Goal: Transaction & Acquisition: Purchase product/service

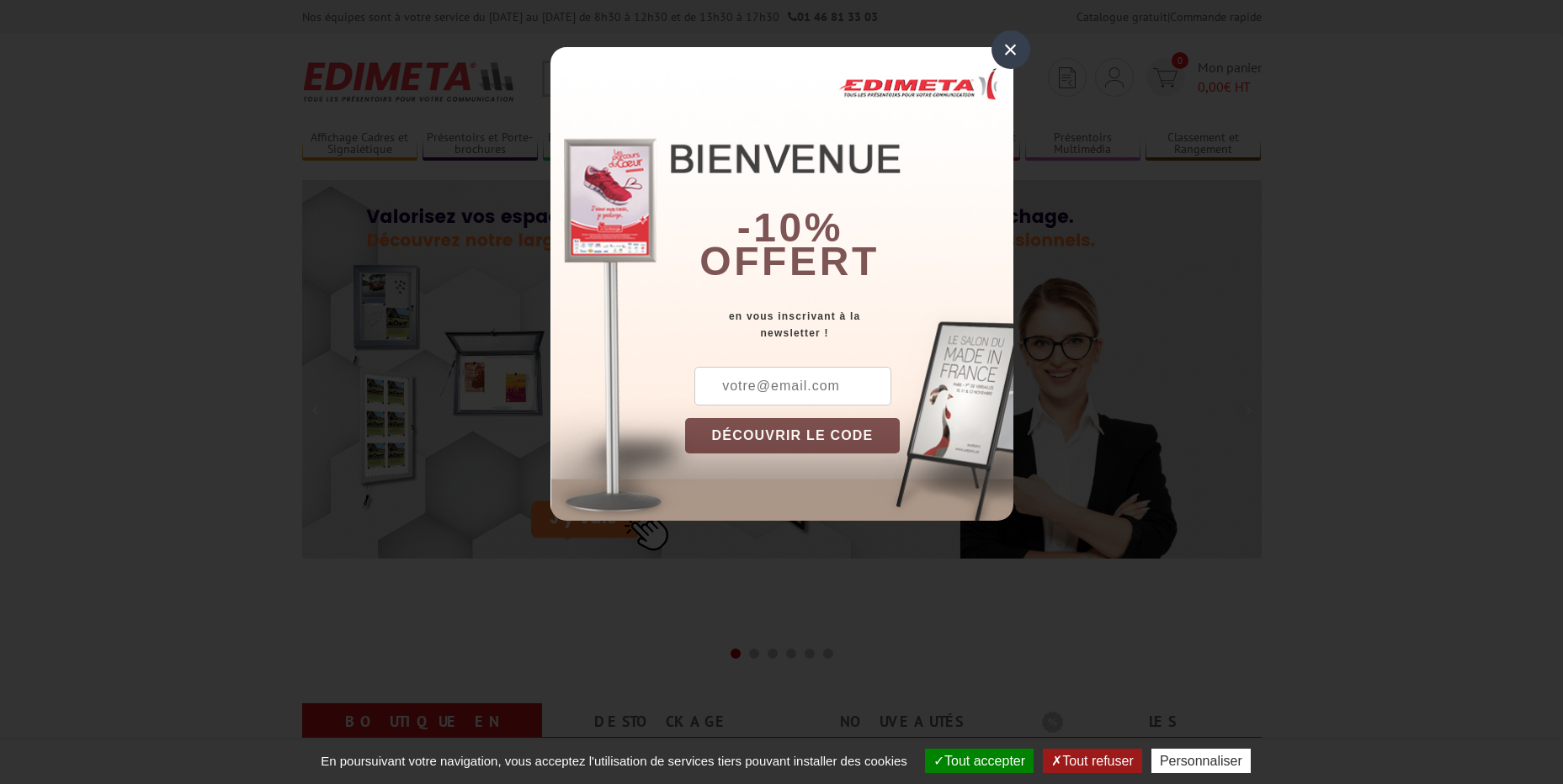
click at [1006, 49] on div "×" at bounding box center [1011, 50] width 39 height 39
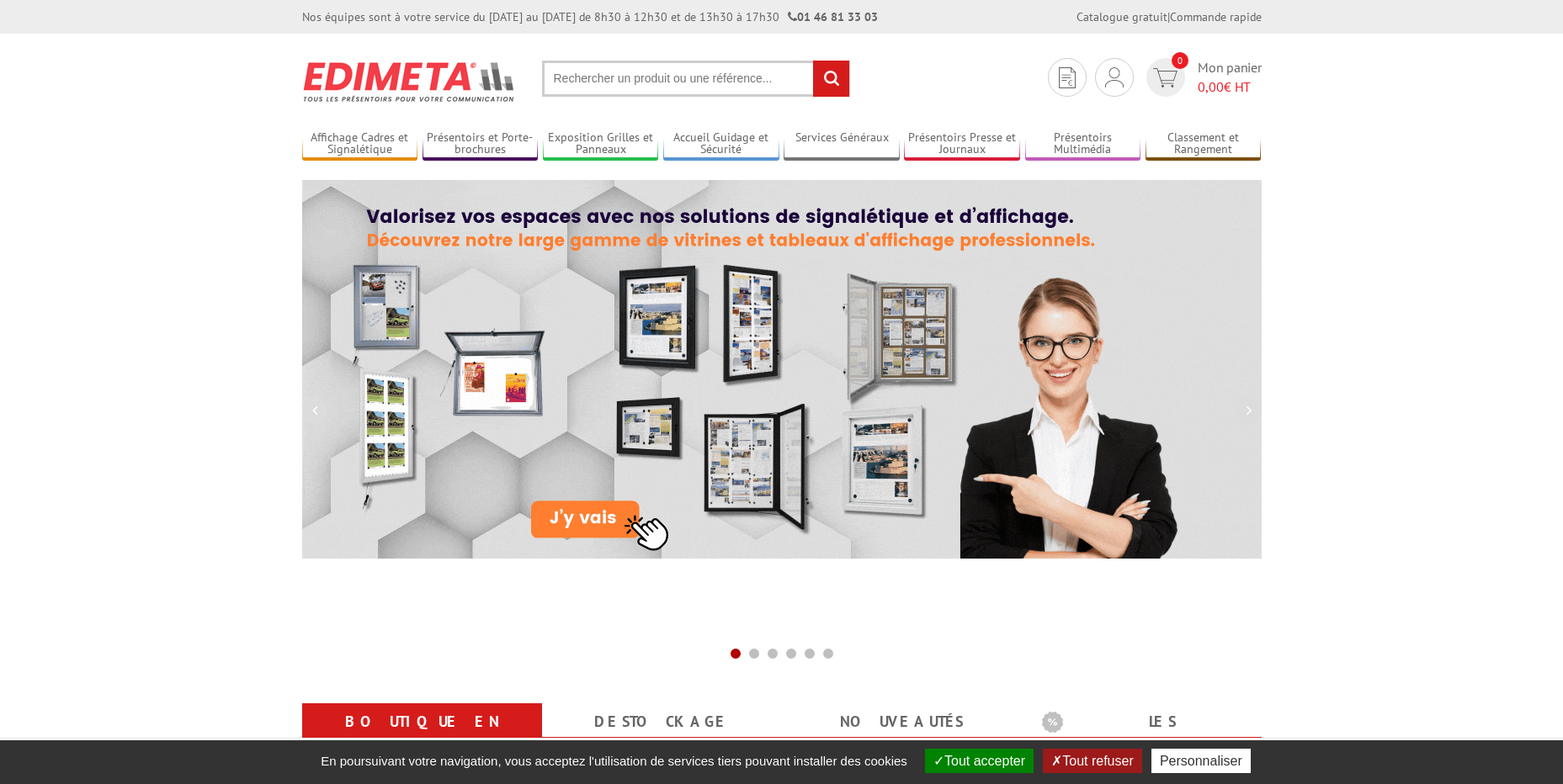
click at [636, 93] on input "text" at bounding box center [696, 79] width 308 height 36
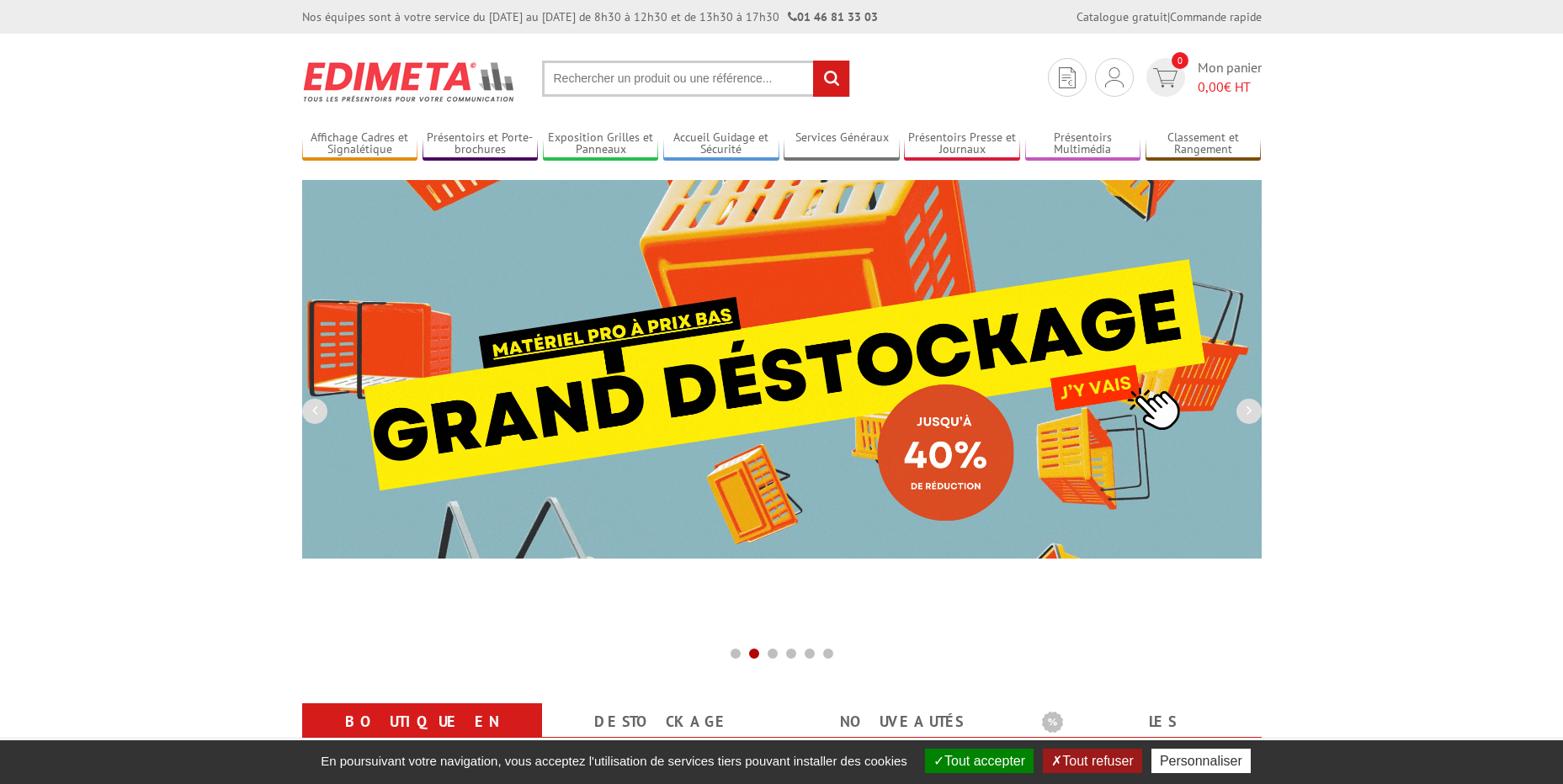
click at [639, 88] on input "text" at bounding box center [696, 79] width 308 height 36
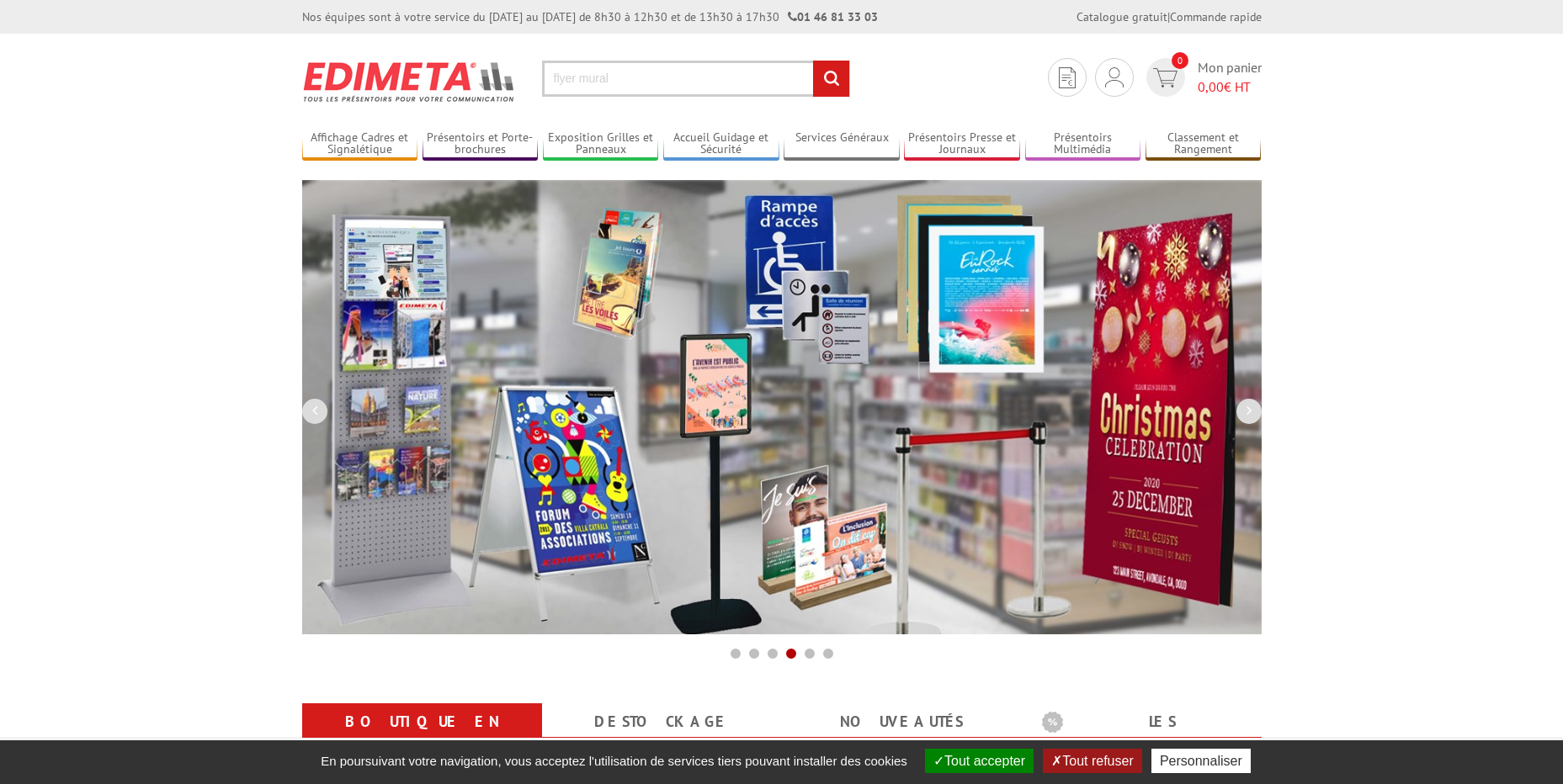
type input "flyer mural"
click at [813, 61] on input "rechercher" at bounding box center [831, 79] width 36 height 36
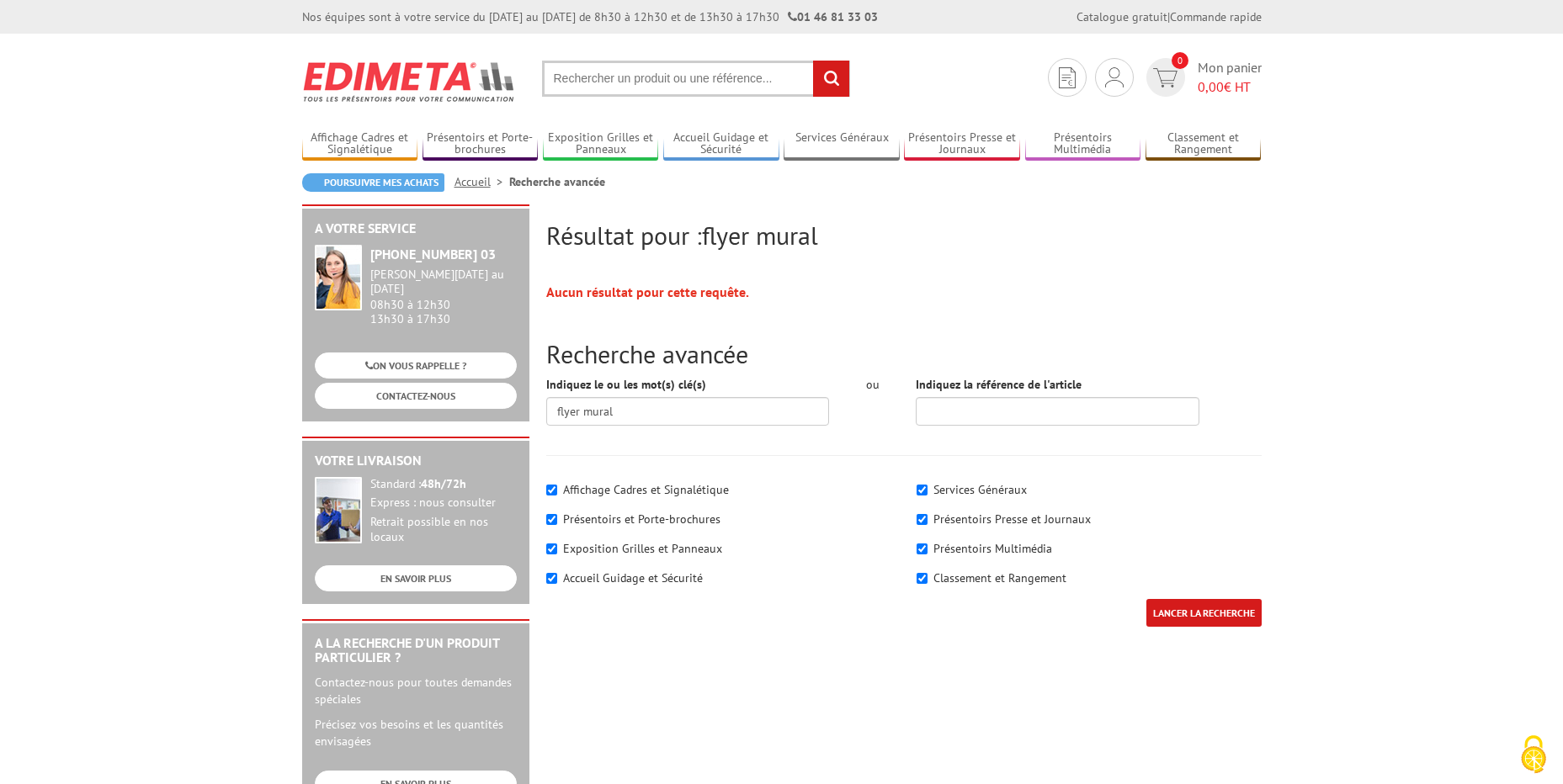
click at [648, 80] on input "text" at bounding box center [696, 79] width 308 height 36
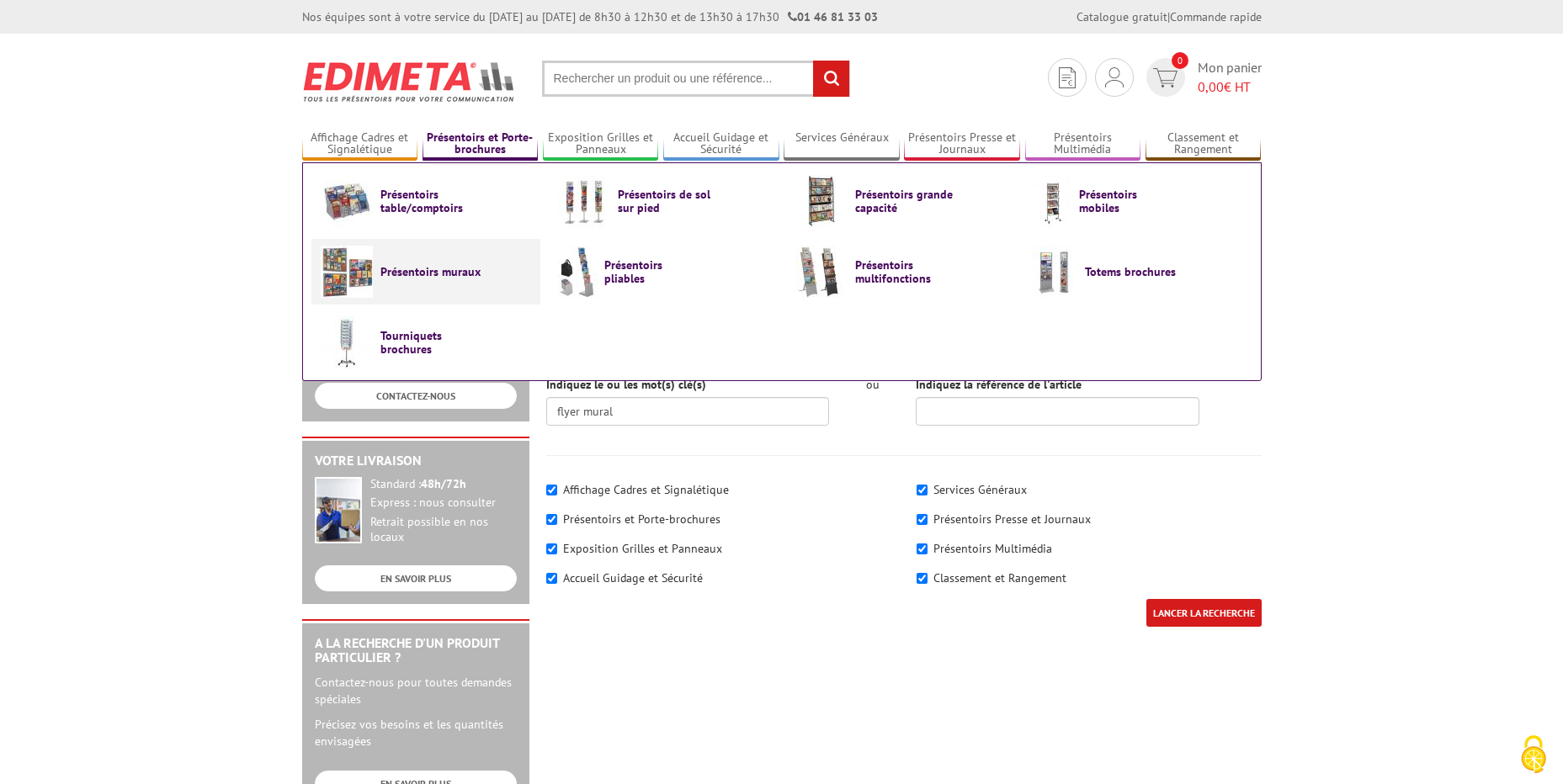
click at [460, 271] on span "Présentoirs muraux" at bounding box center [431, 272] width 101 height 13
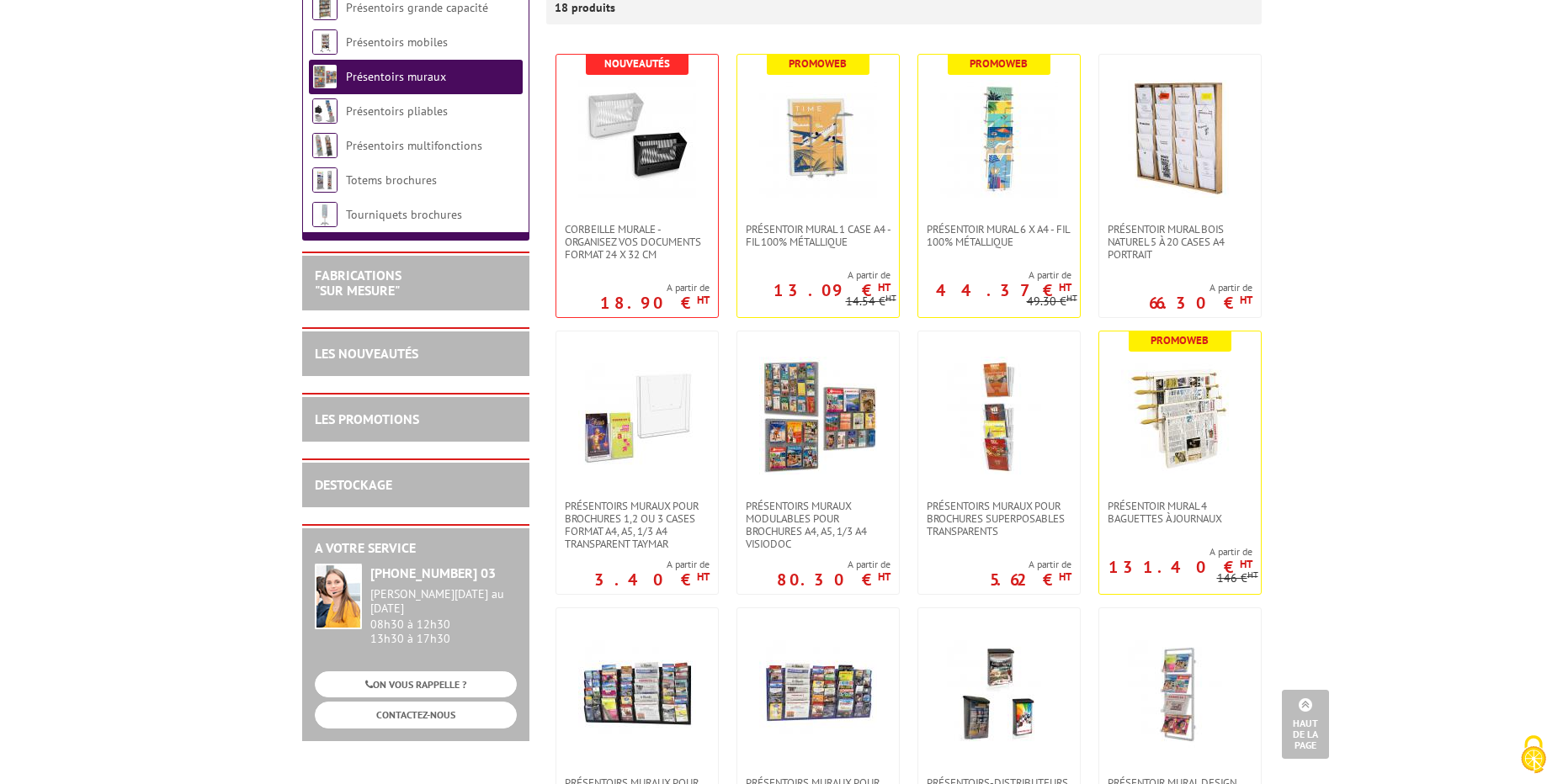
scroll to position [168, 0]
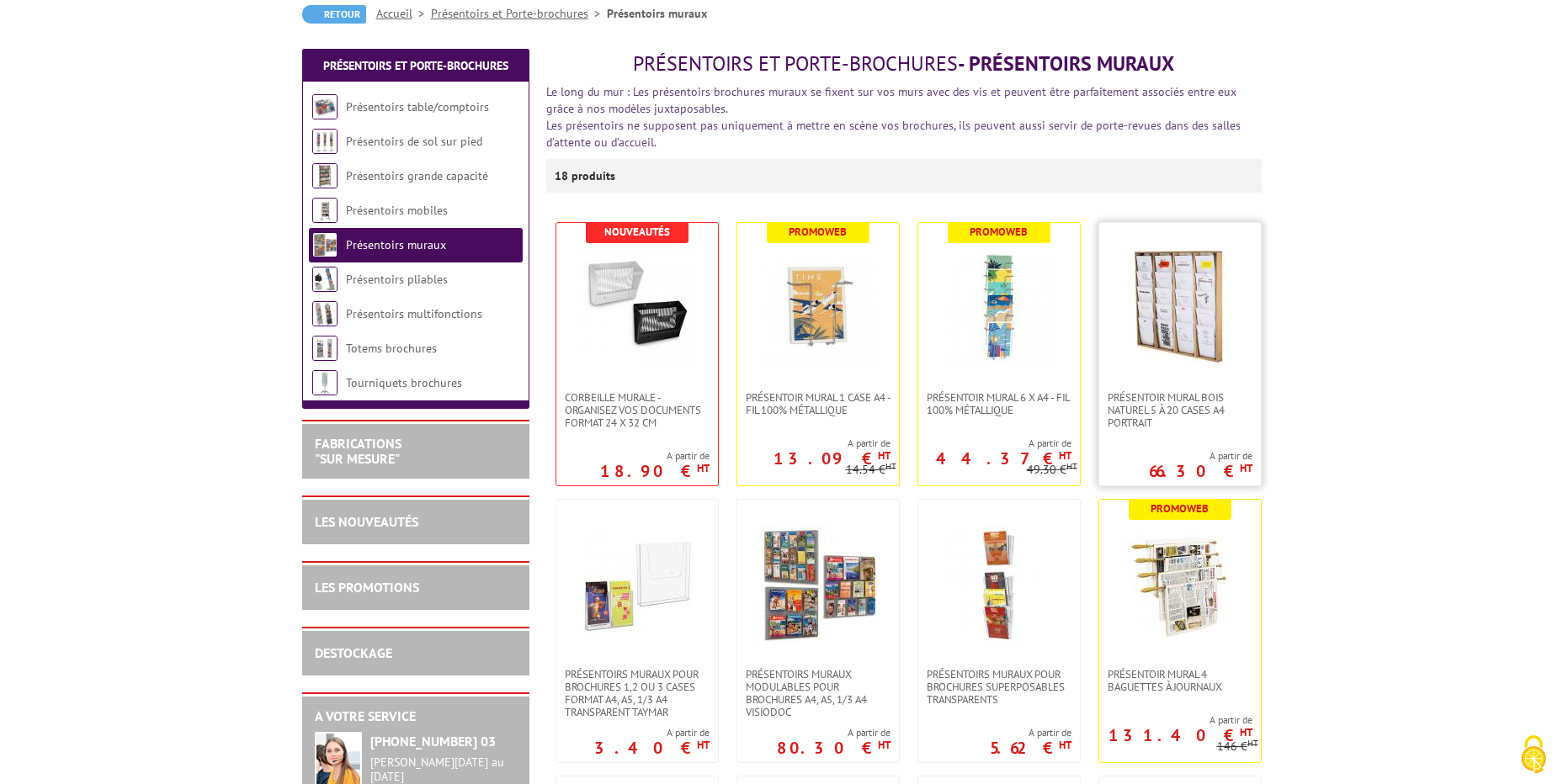
click at [1170, 322] on img at bounding box center [1180, 307] width 118 height 118
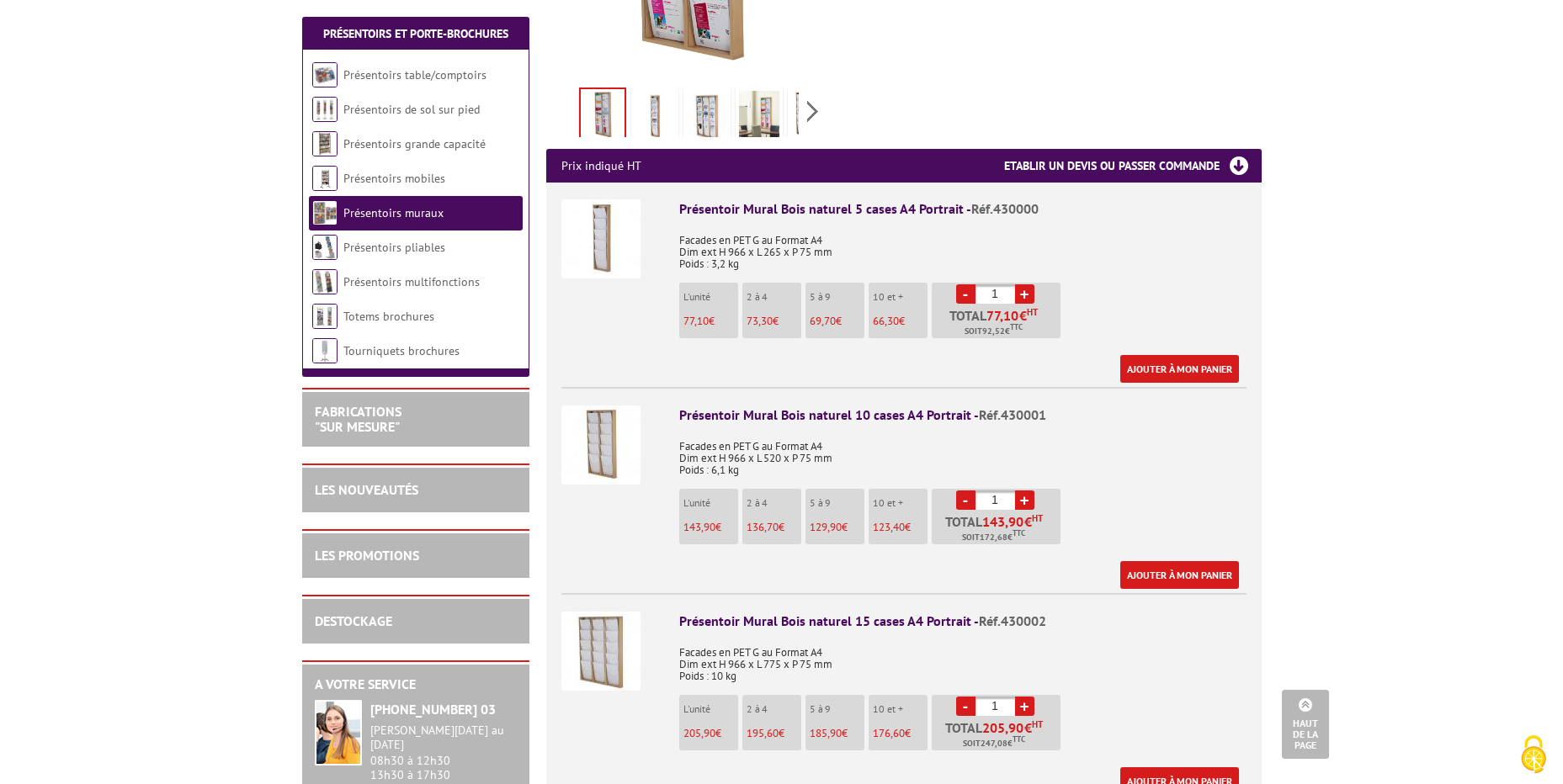
scroll to position [421, 0]
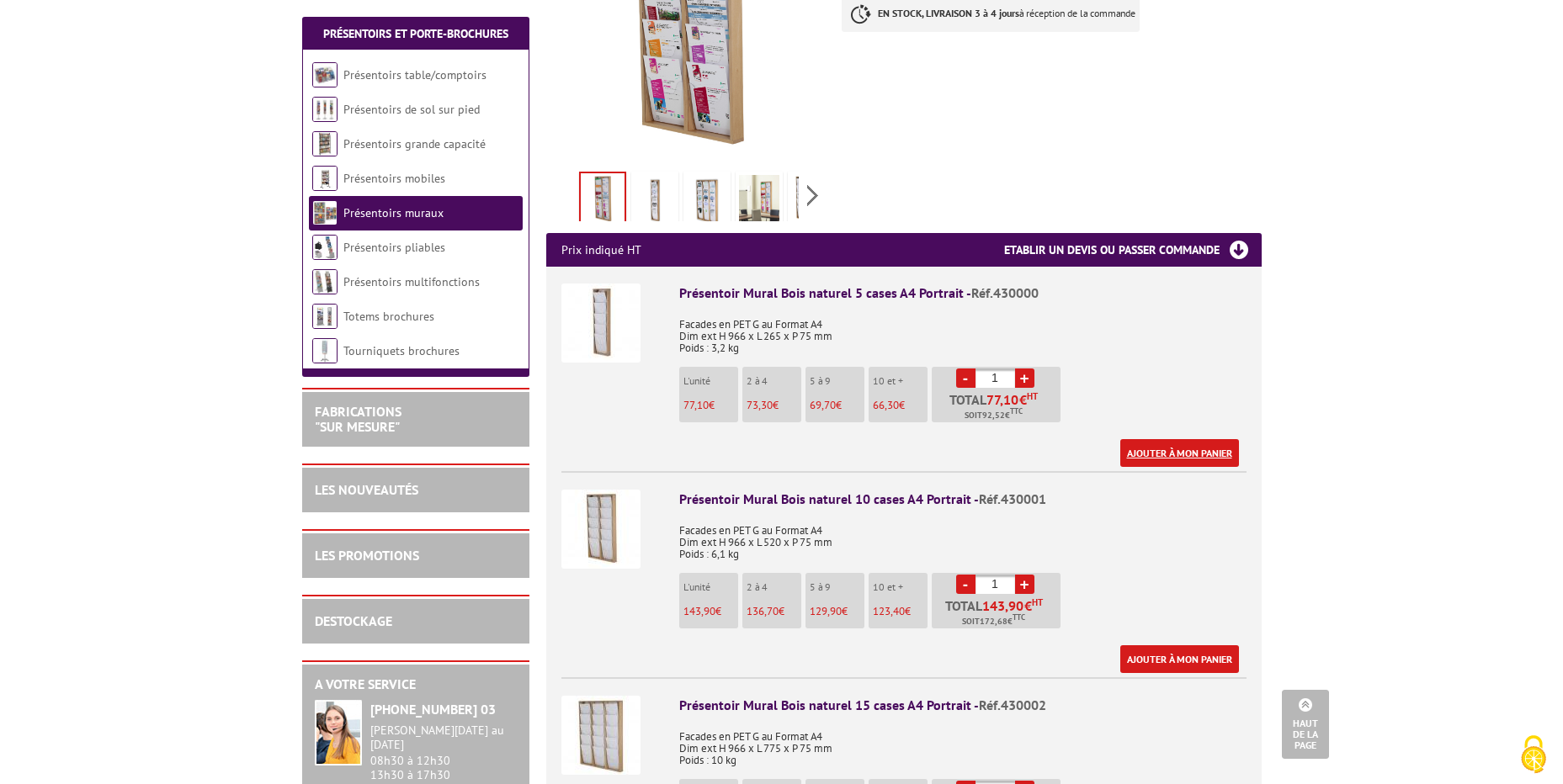
click at [1179, 440] on link "Ajouter à mon panier" at bounding box center [1179, 453] width 118 height 28
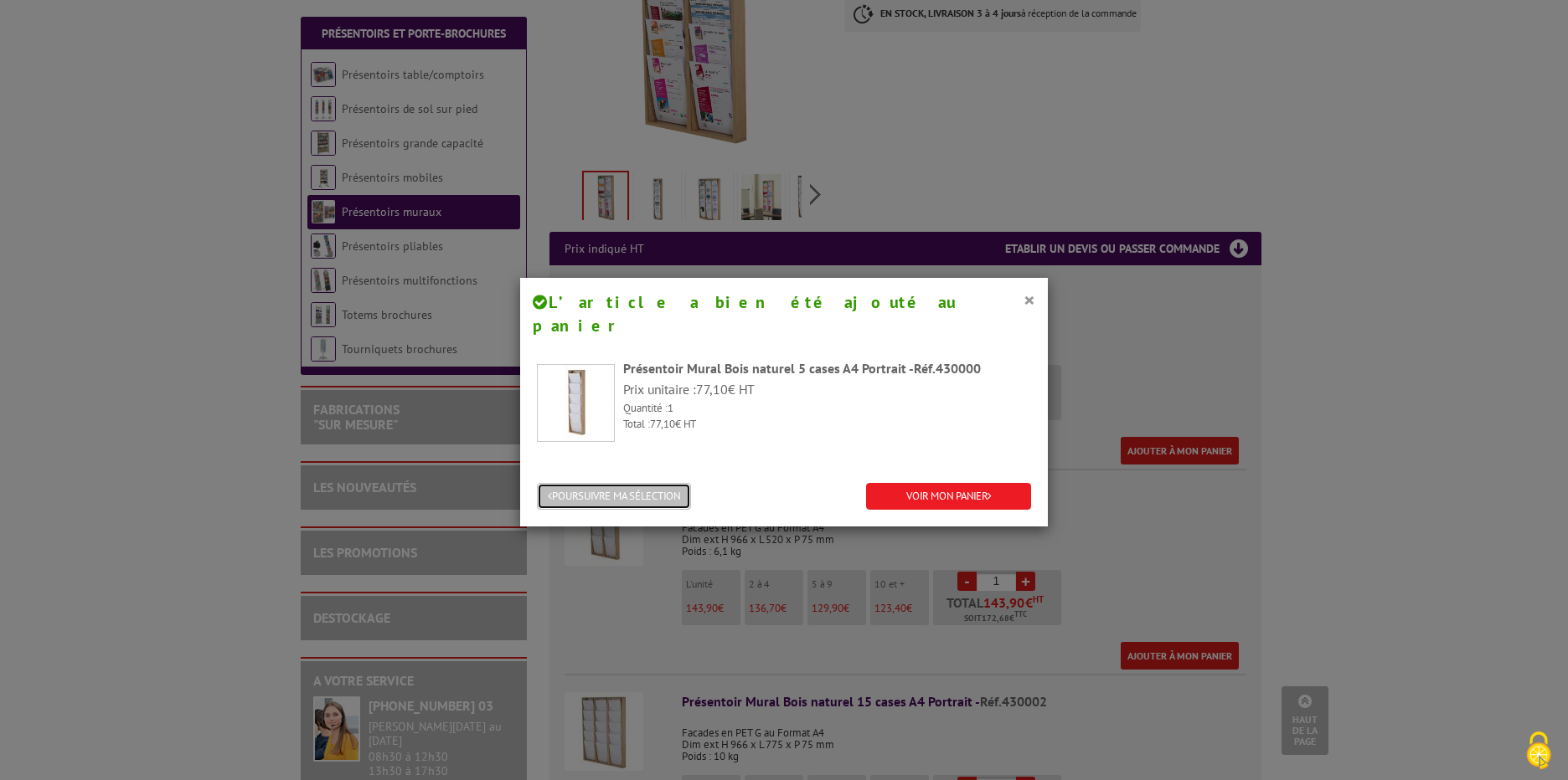
click at [619, 483] on button "POURSUIVRE MA SÉLECTION" at bounding box center [614, 496] width 154 height 28
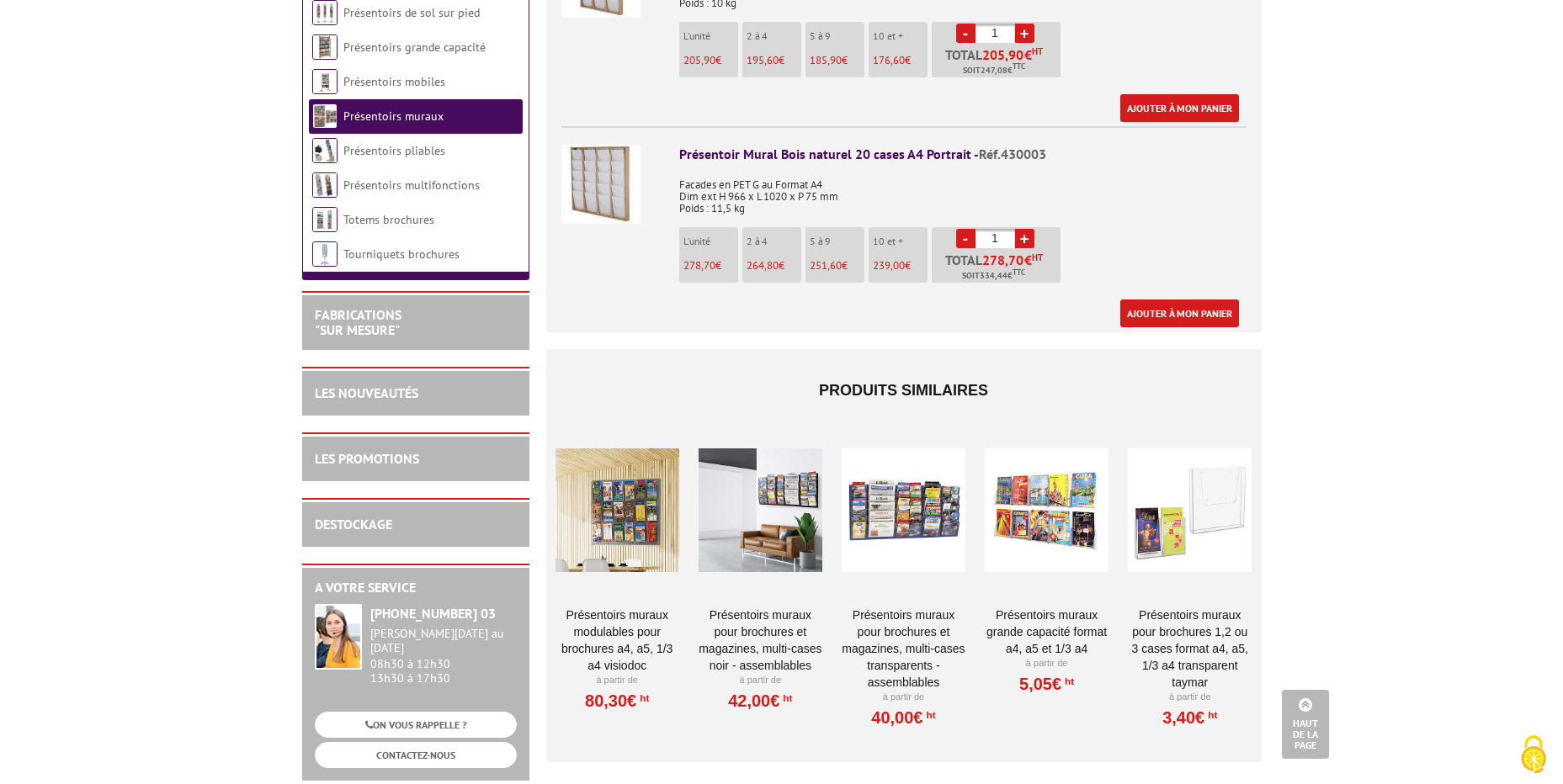
scroll to position [1431, 0]
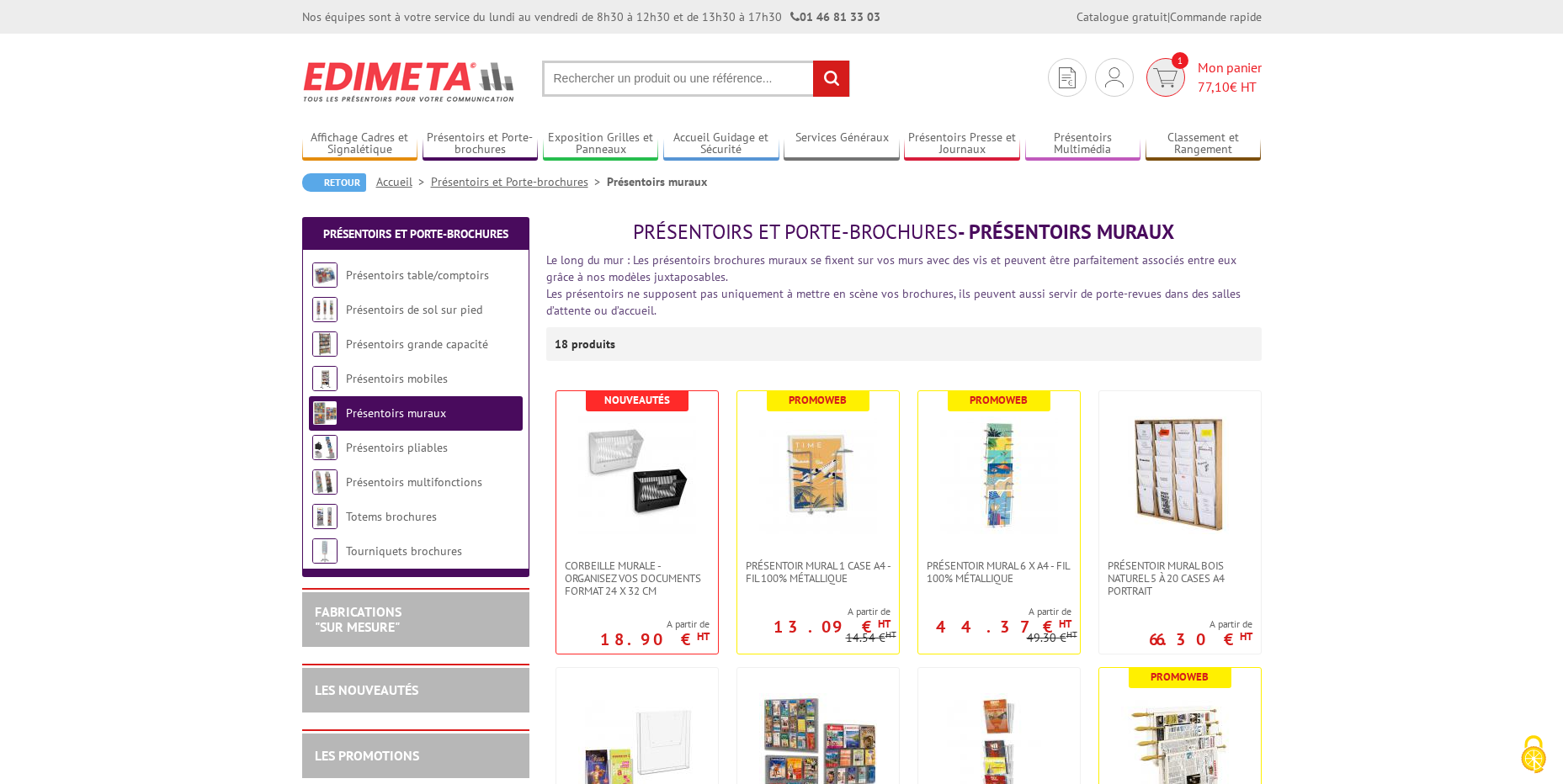
click at [1213, 82] on span "77,10" at bounding box center [1215, 87] width 32 height 17
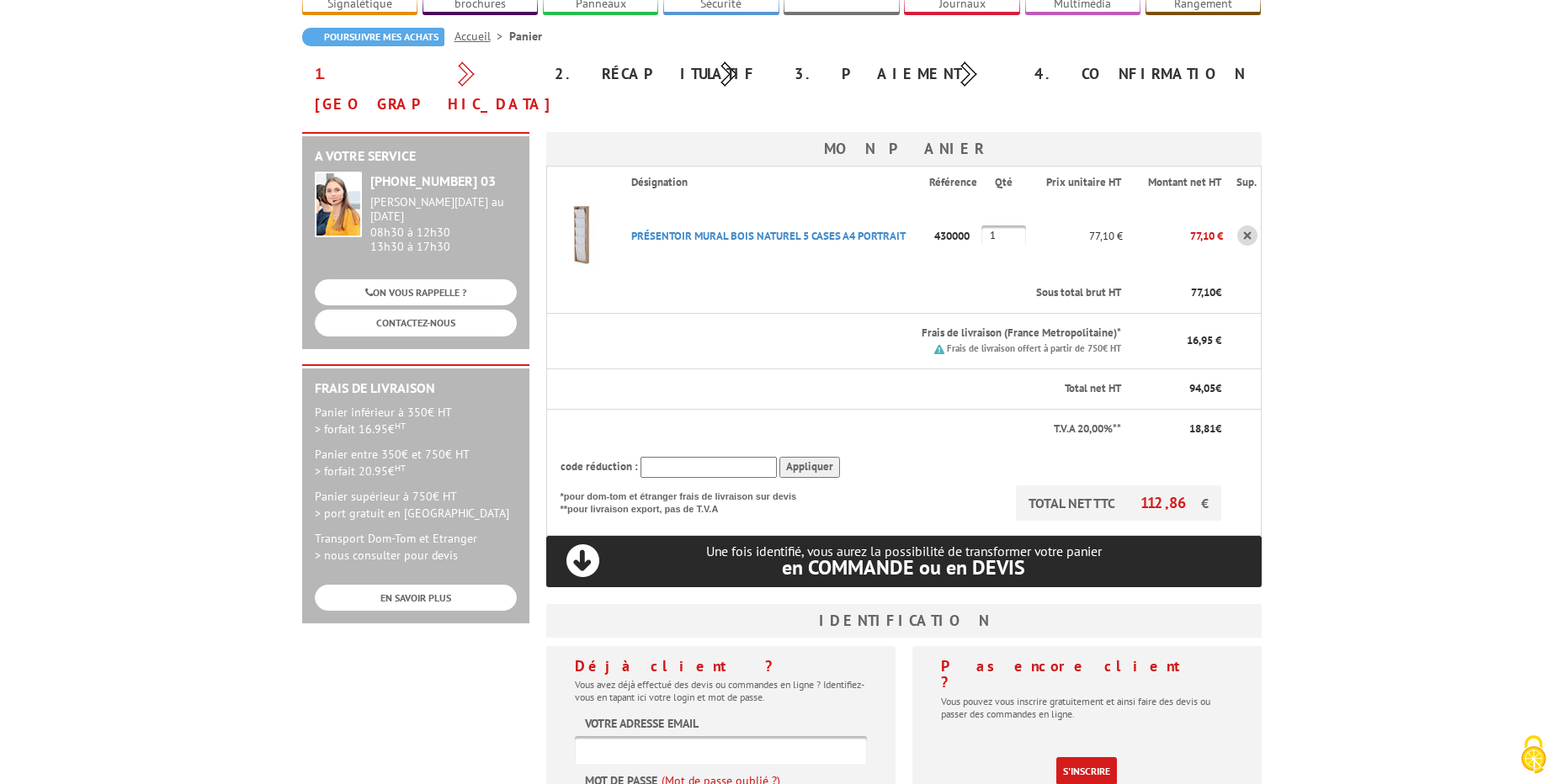
scroll to position [505, 0]
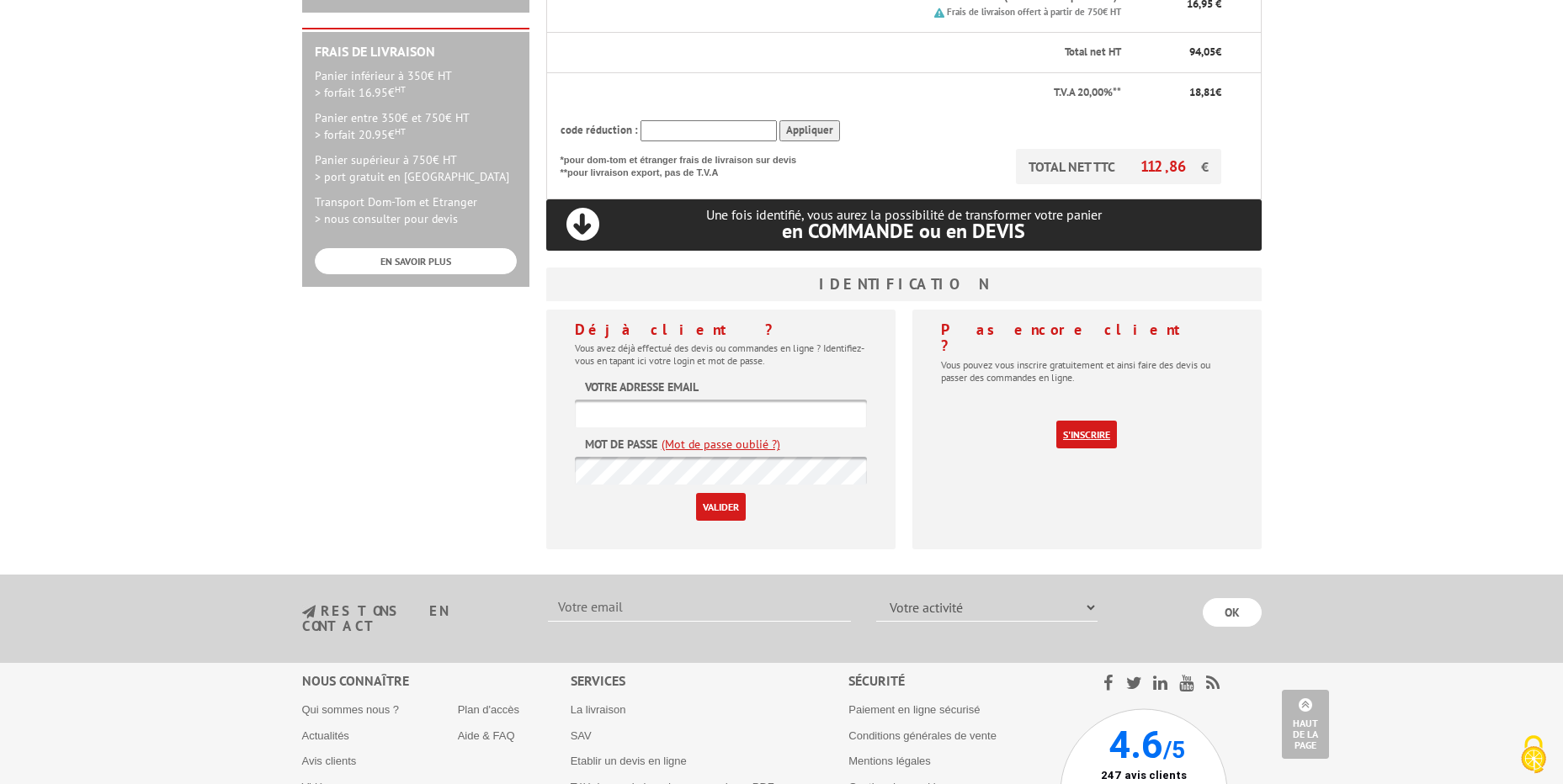
click at [1094, 421] on link "S'inscrire" at bounding box center [1087, 434] width 61 height 28
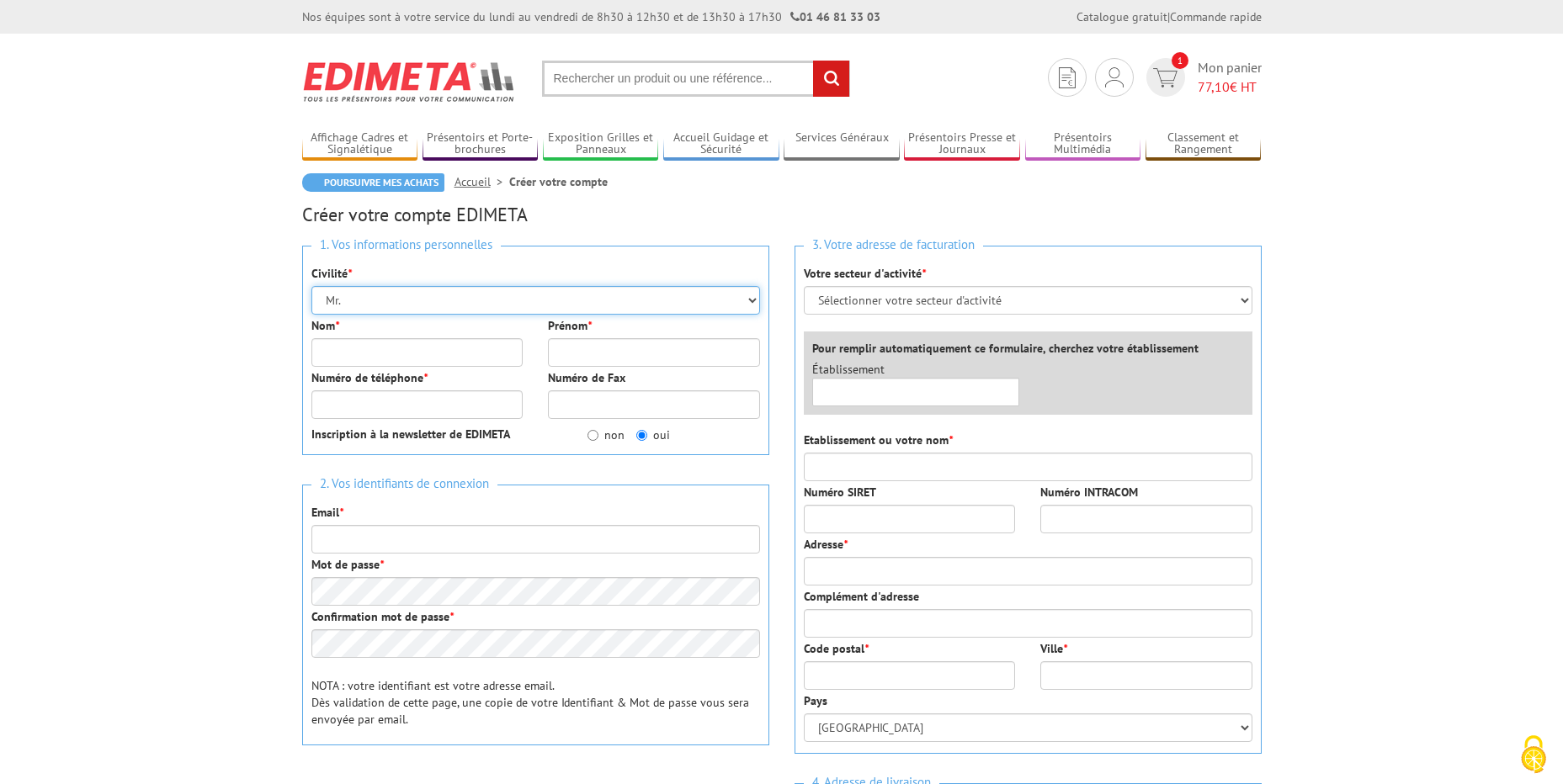
click at [426, 304] on select "Mr. Mme. Mlle." at bounding box center [535, 300] width 448 height 29
drag, startPoint x: 405, startPoint y: 306, endPoint x: 405, endPoint y: 318, distance: 12.0
click at [405, 306] on select "Mr. Mme. Mlle." at bounding box center [535, 300] width 448 height 29
select select "Mme."
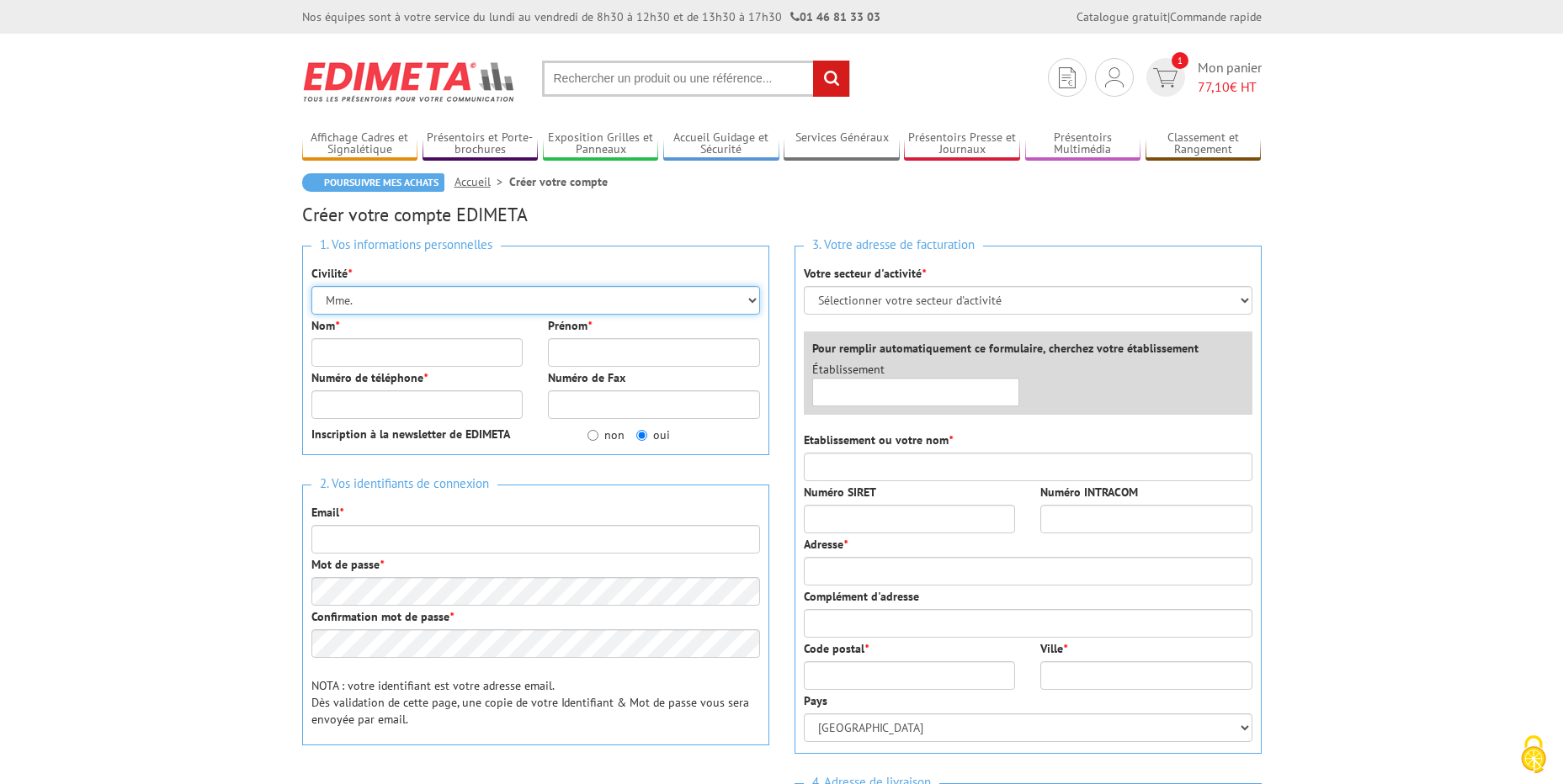
click at [311, 286] on select "Mr. Mme. Mlle." at bounding box center [535, 300] width 448 height 29
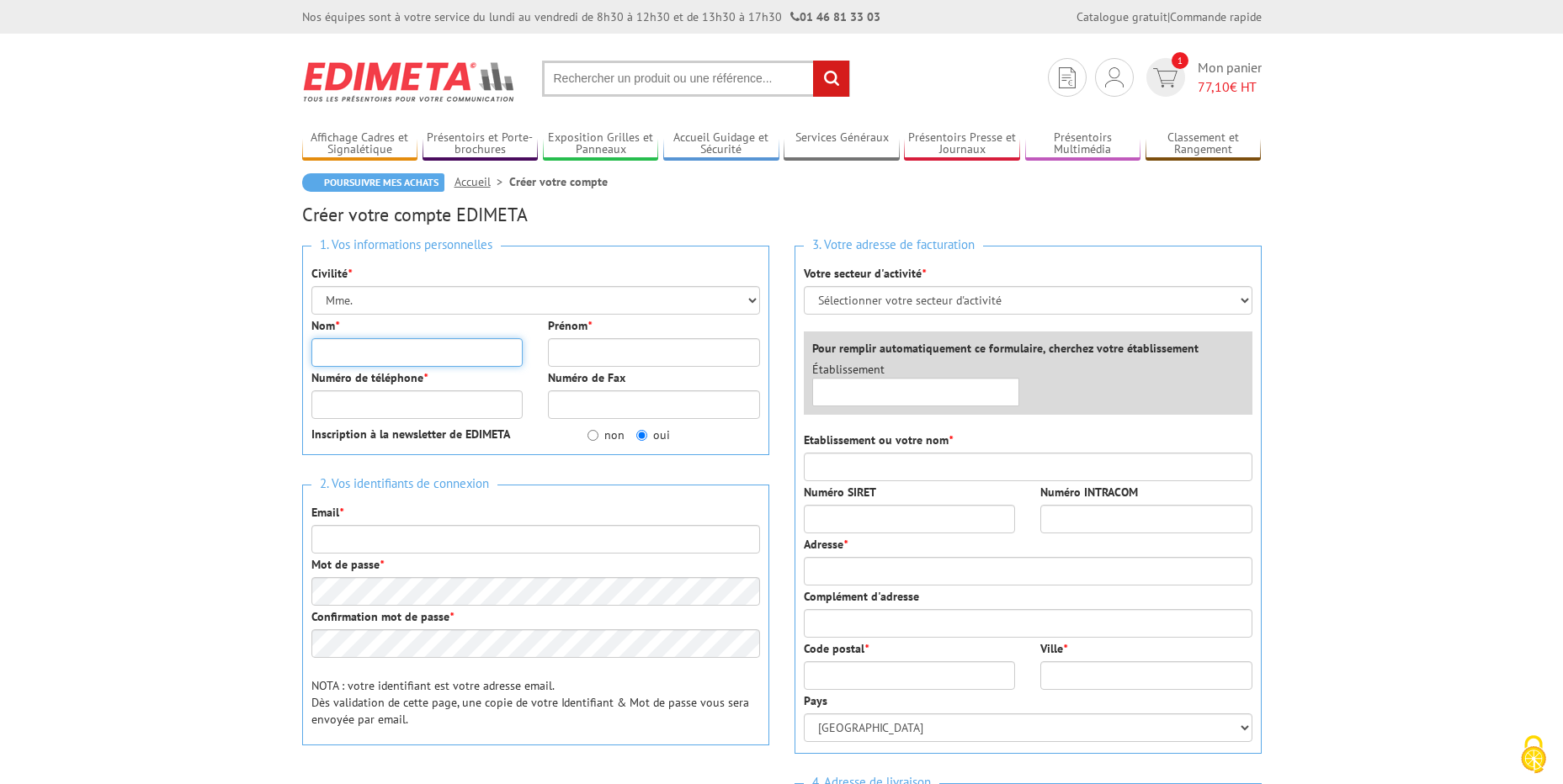
click at [397, 356] on input "Nom *" at bounding box center [417, 353] width 212 height 29
type input "Skalecki"
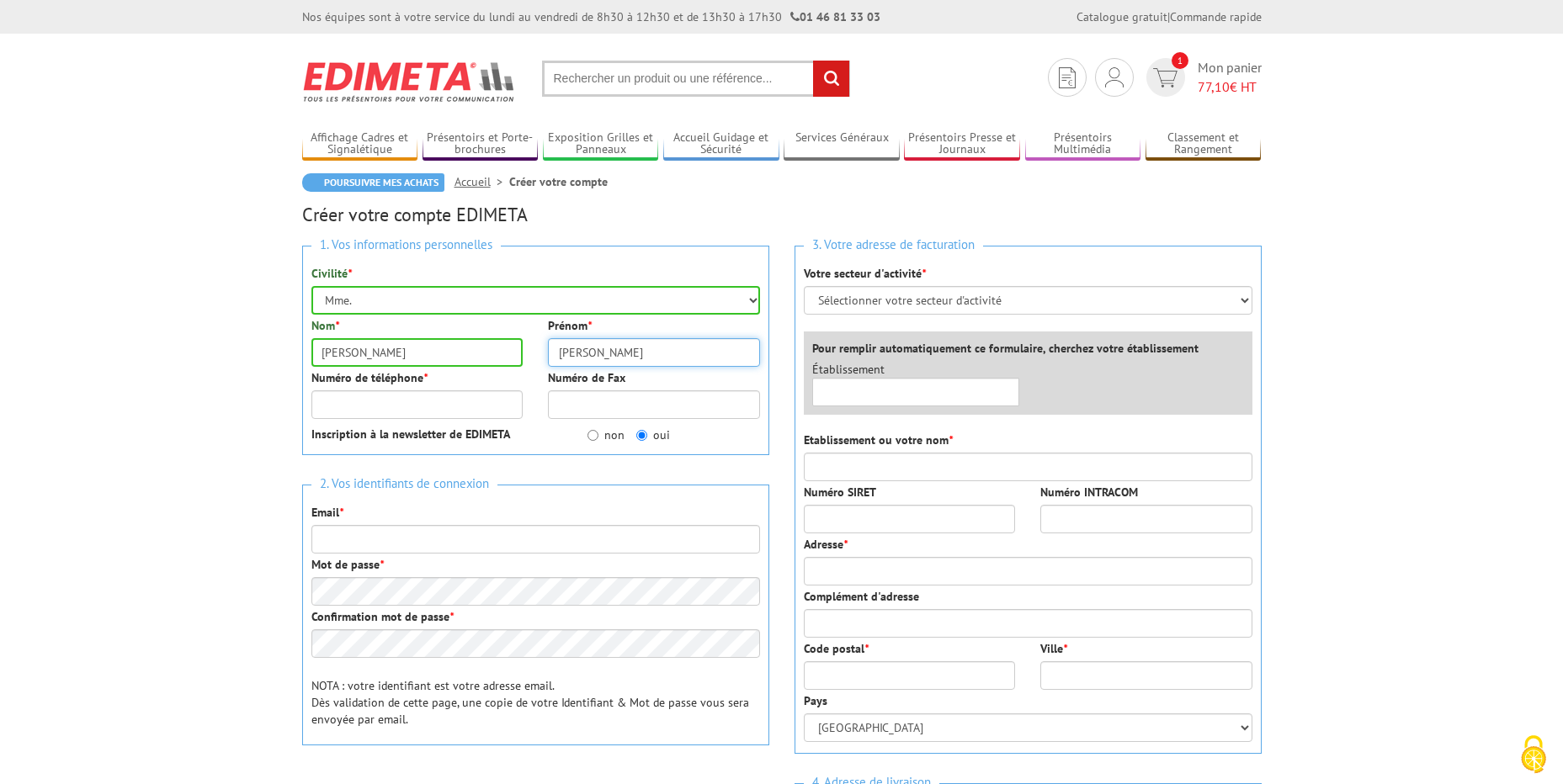
type input "Aline"
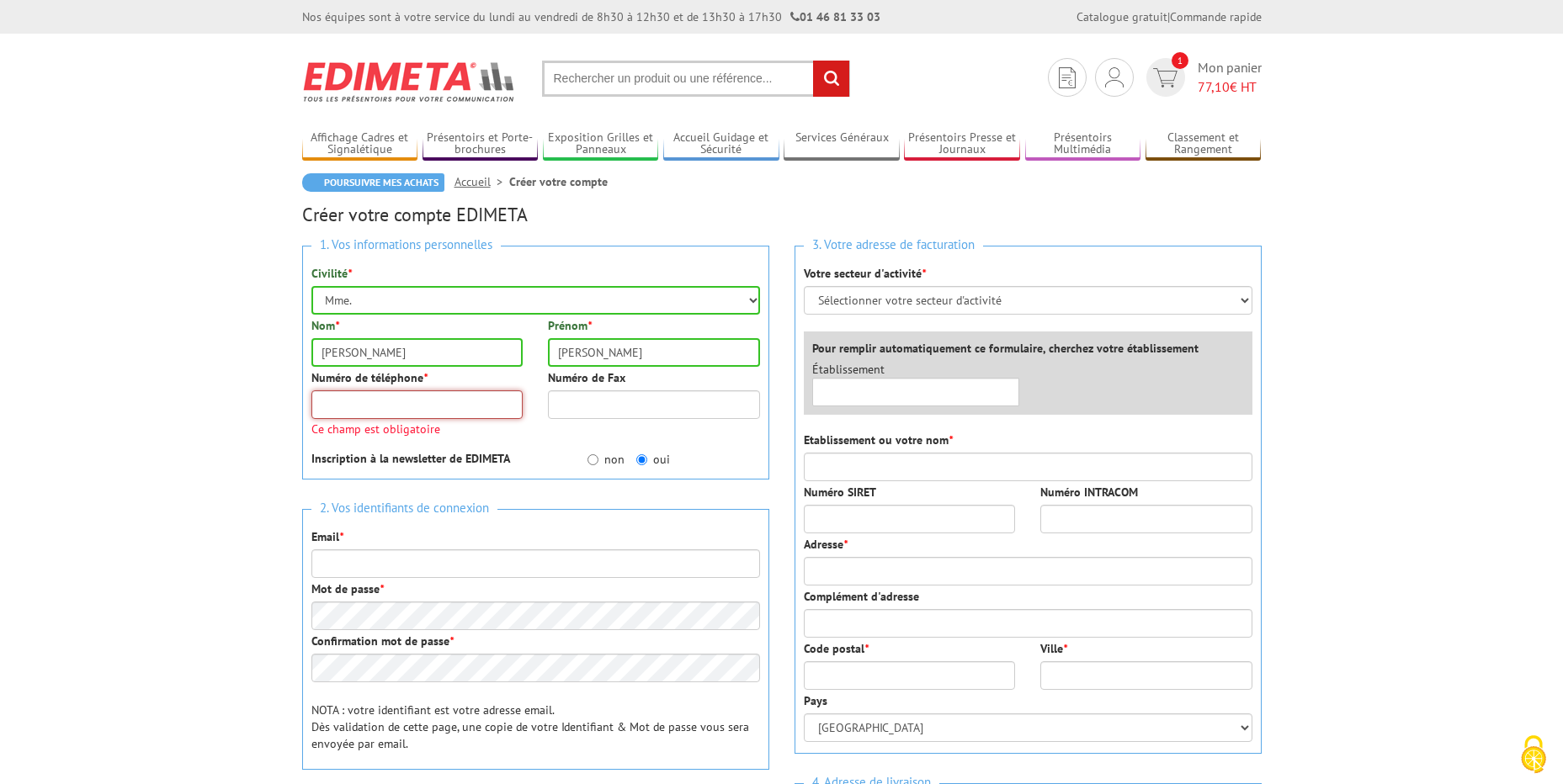
click at [441, 408] on input "Numéro de téléphone *" at bounding box center [417, 404] width 212 height 29
type input "0748947687"
type input "aline.skalecki@fondationpartageetvie.org"
type input "La Fonderie - FPEV"
type input "67A rue de la fonderie"
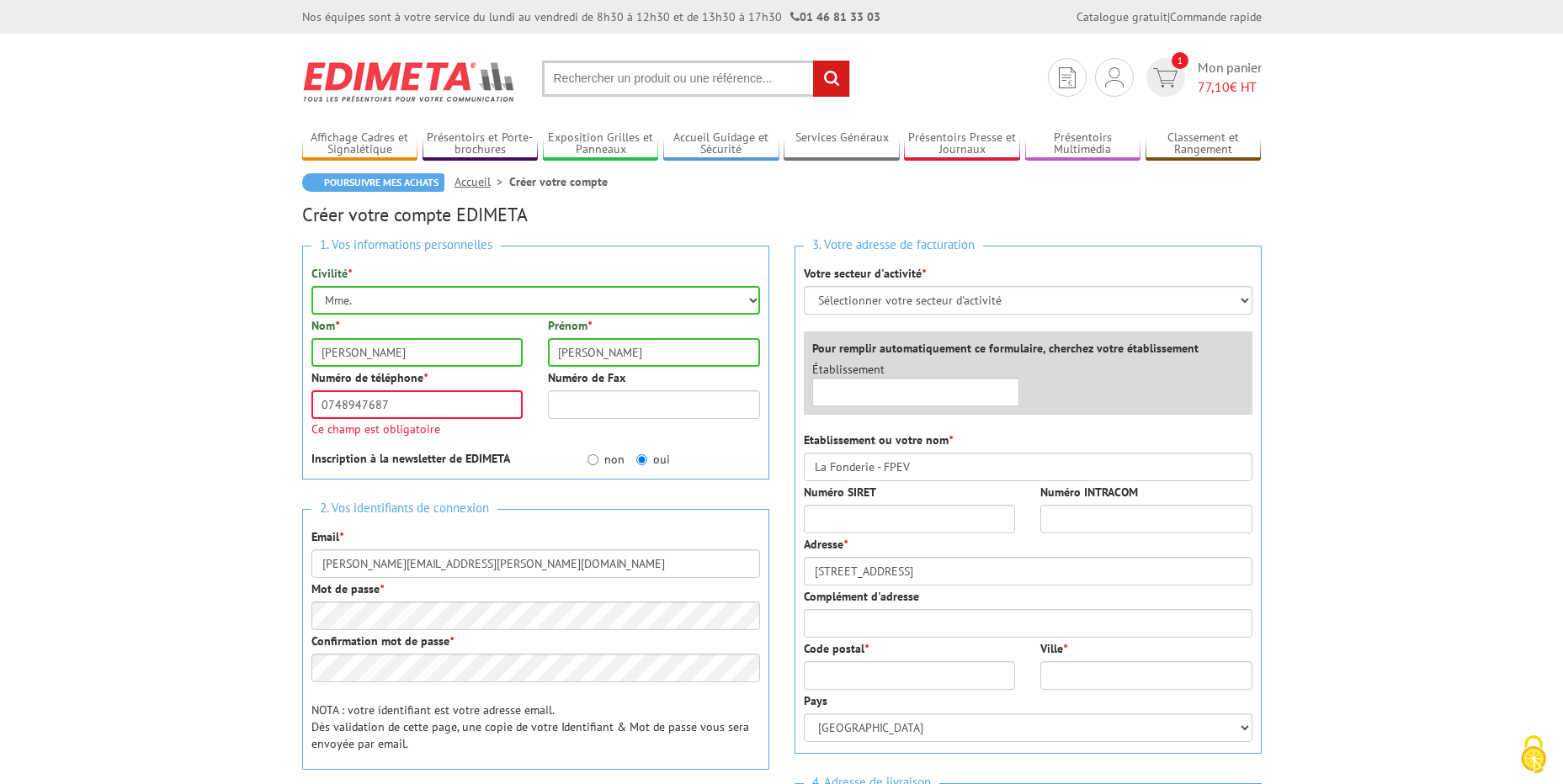
type input "Résidence Autonomie "La Fonderie""
type input "59500"
type input "DOUAI"
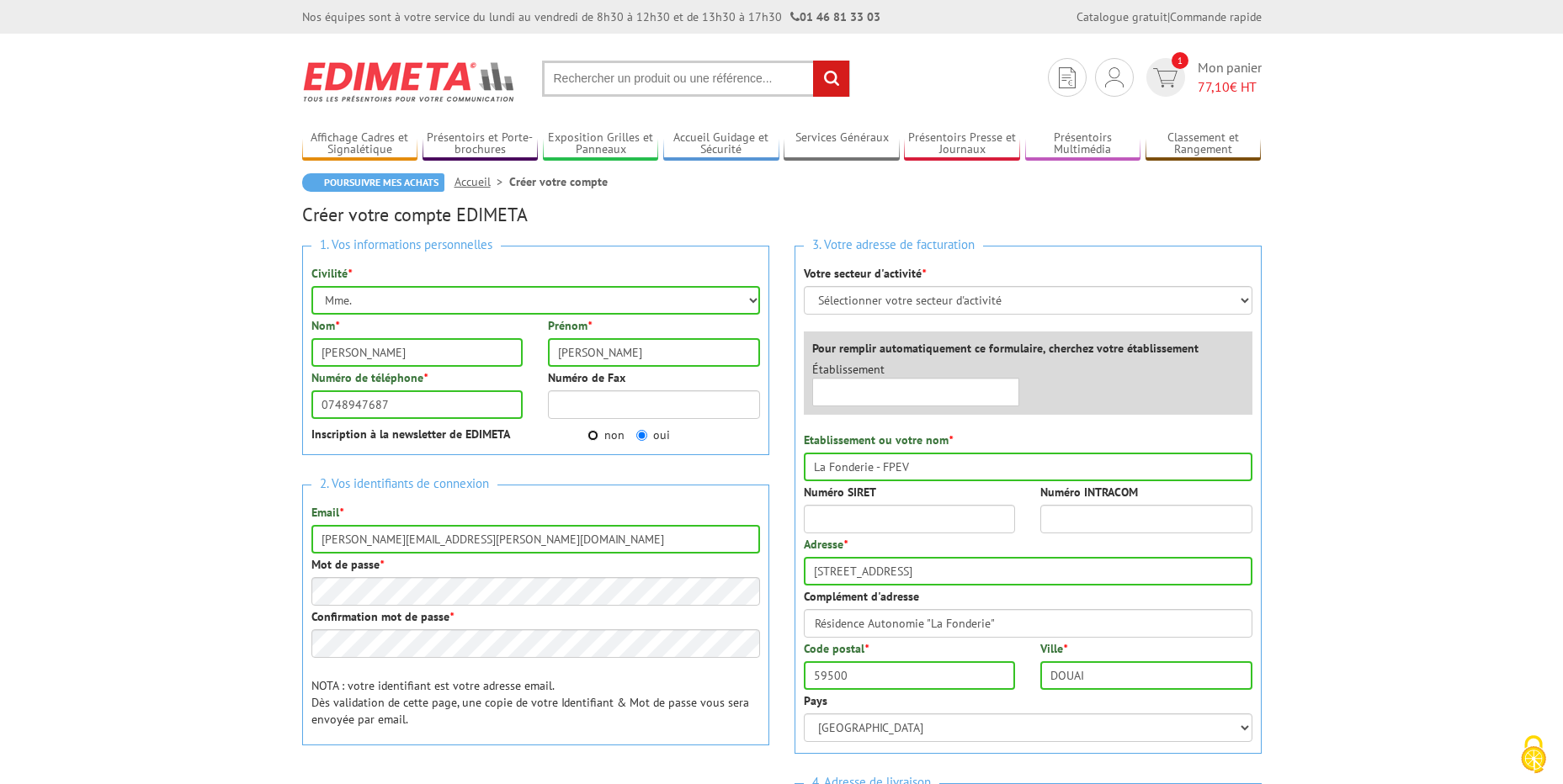
click at [590, 437] on input "non" at bounding box center [593, 435] width 10 height 10
radio input "true"
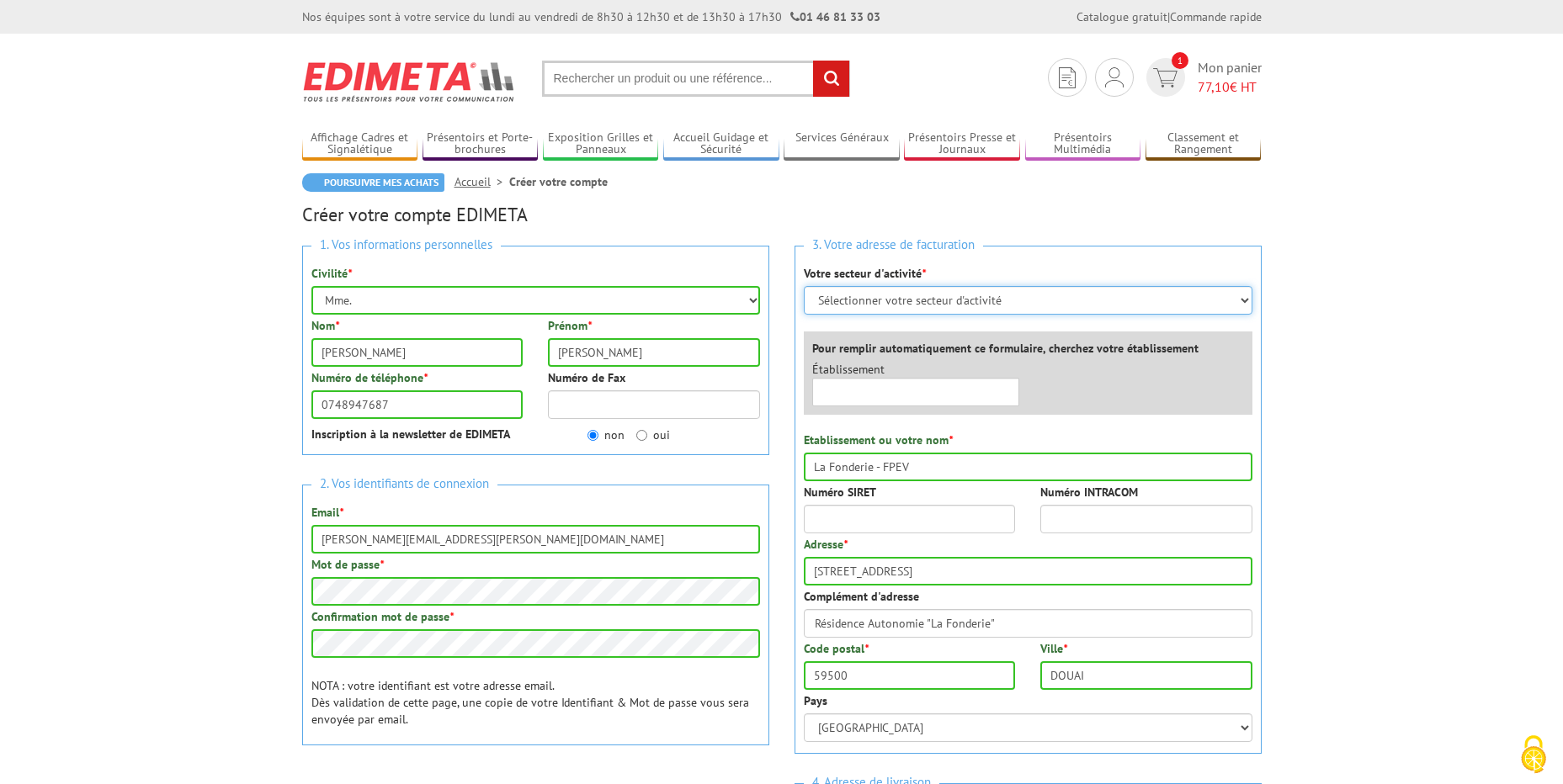
click at [1077, 304] on select "Sélectionner votre secteur d'activité Administrations et collectivités Magasins…" at bounding box center [1029, 300] width 448 height 29
click at [804, 286] on select "Sélectionner votre secteur d'activité Administrations et collectivités Magasins…" at bounding box center [1029, 300] width 448 height 29
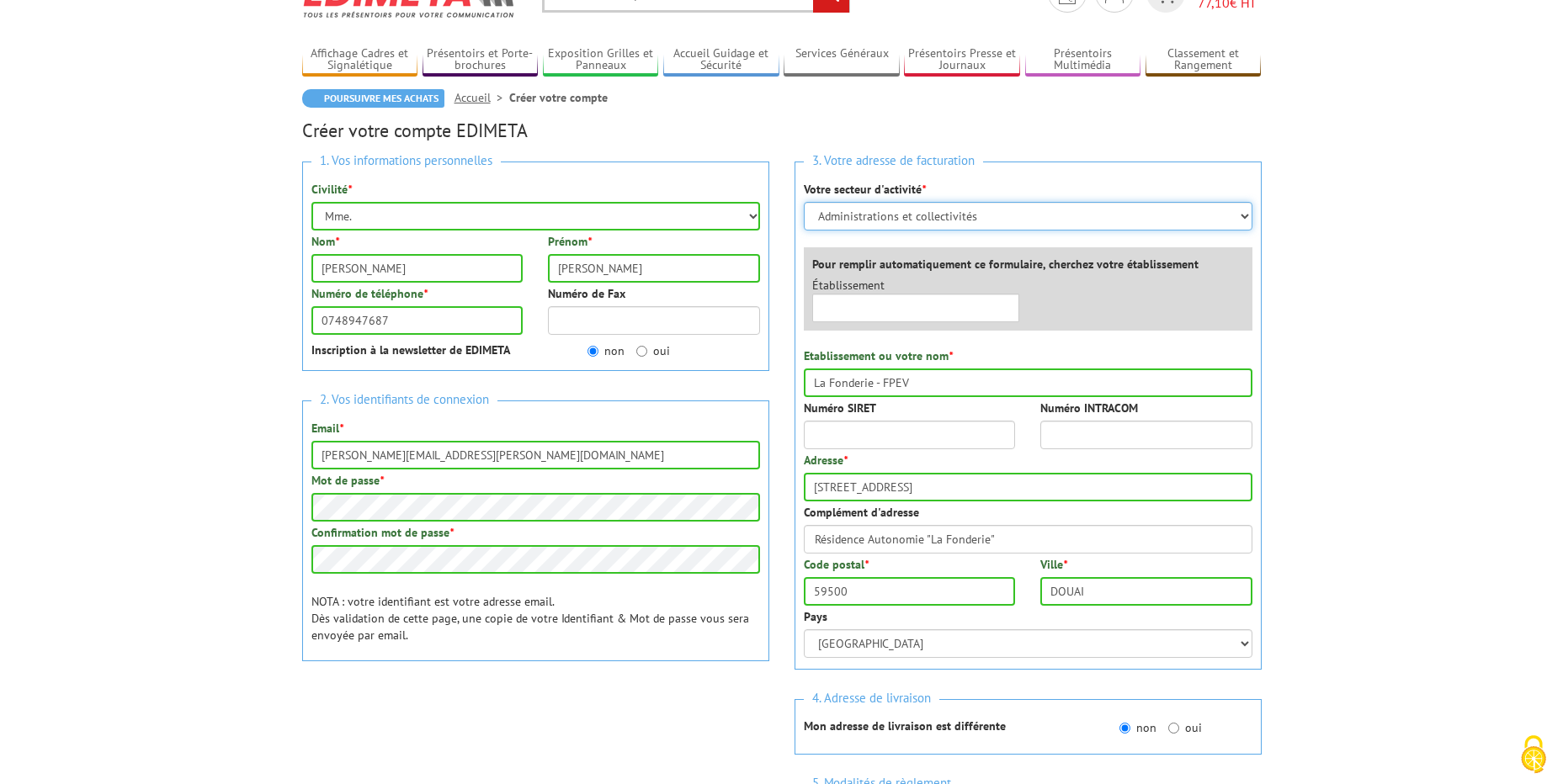
scroll to position [168, 0]
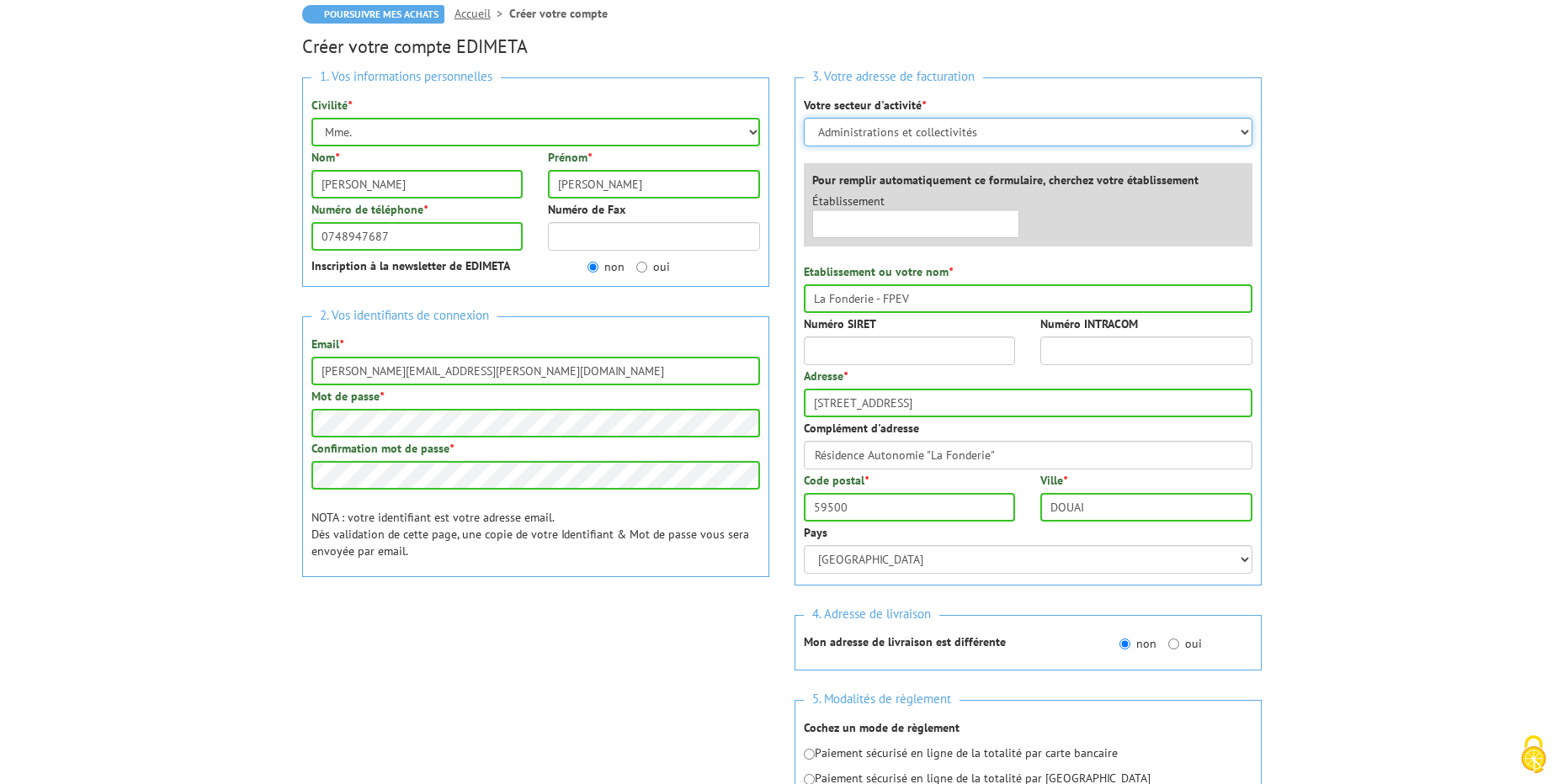
click at [1034, 137] on select "Sélectionner votre secteur d'activité Administrations et collectivités Magasins…" at bounding box center [1029, 133] width 448 height 29
select select "878"
click at [804, 118] on select "Sélectionner votre secteur d'activité Administrations et collectivités Magasins…" at bounding box center [1029, 133] width 448 height 29
click at [950, 350] on input "Numéro SIRET" at bounding box center [910, 351] width 212 height 29
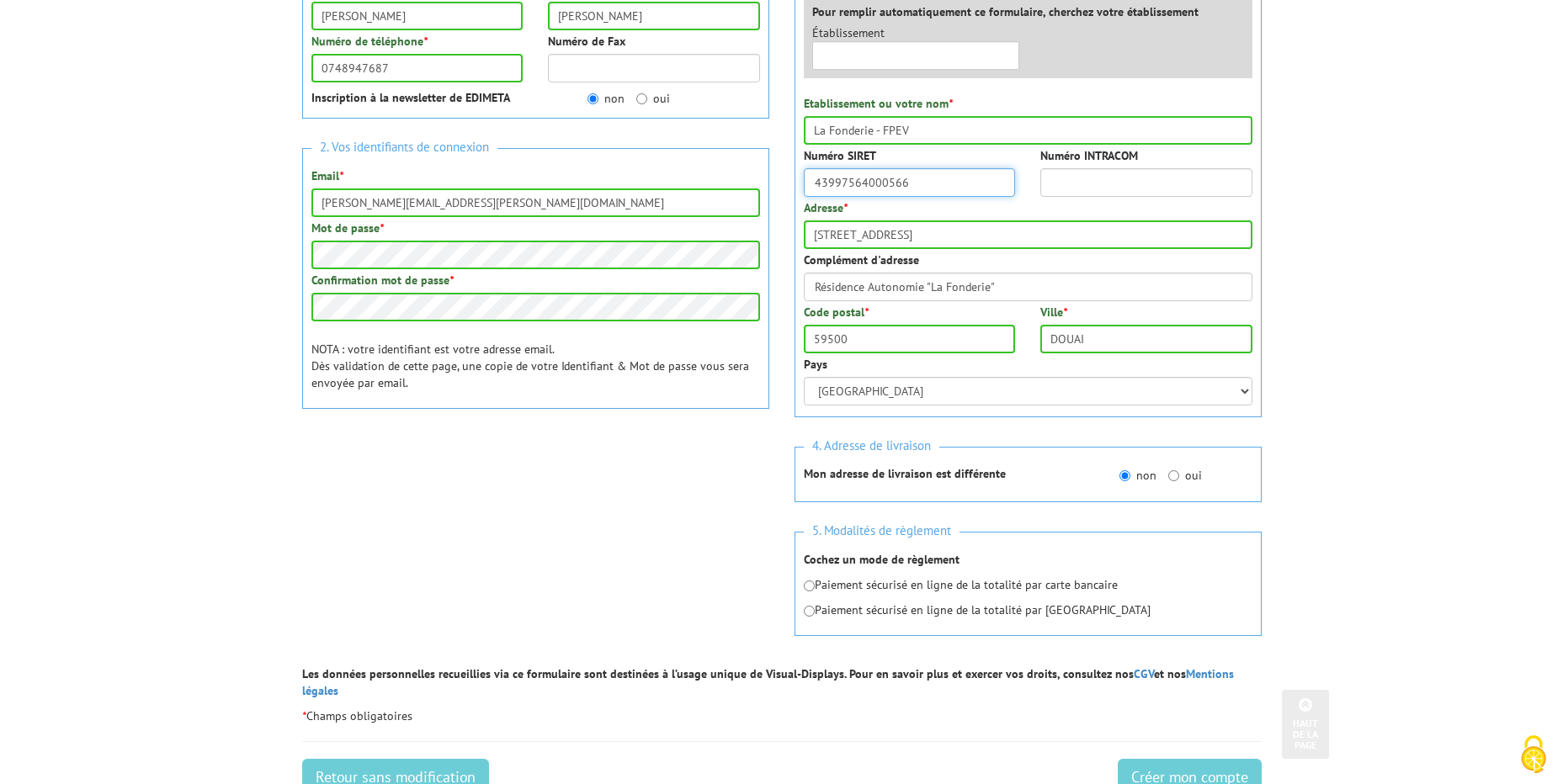
scroll to position [505, 0]
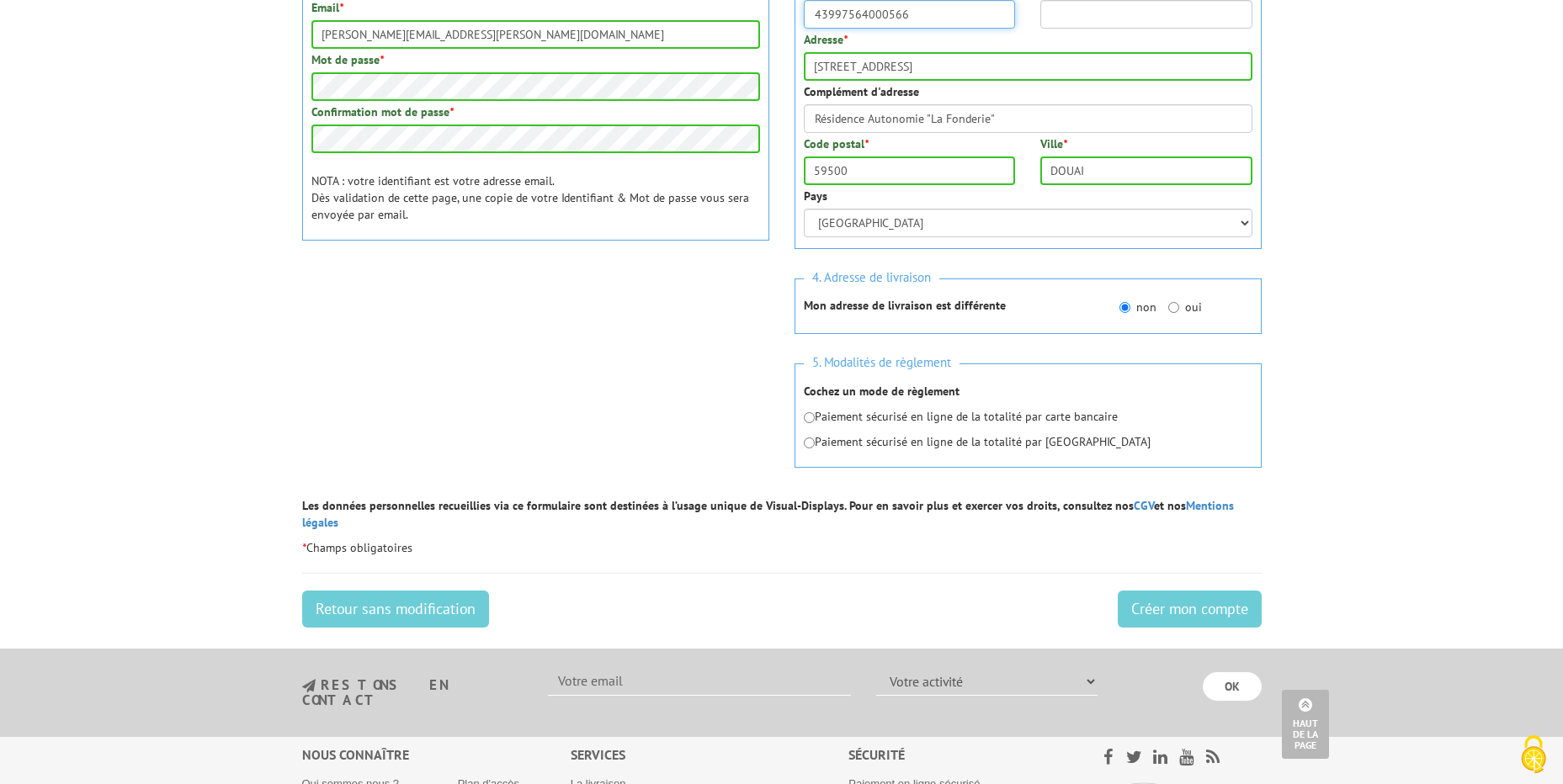
type input "43997564000566"
click at [817, 426] on div "Paiement sécurisé en ligne de la totalité par carte bancaire Paiement sécurisé …" at bounding box center [1029, 429] width 448 height 42
click at [812, 419] on input "radio" at bounding box center [809, 417] width 10 height 10
radio input "true"
click at [1195, 591] on input "Créer mon compte" at bounding box center [1190, 609] width 144 height 37
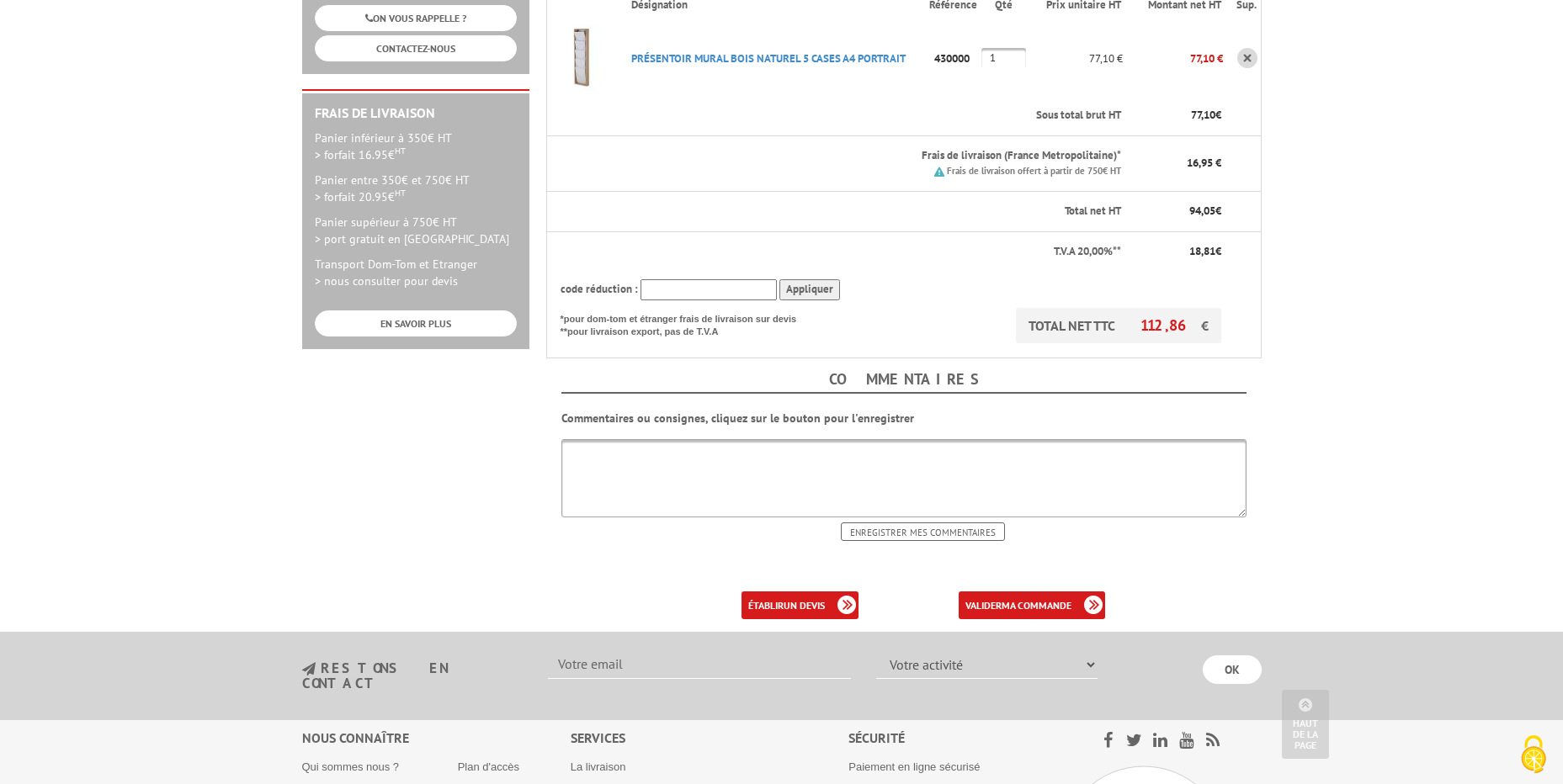
scroll to position [589, 0]
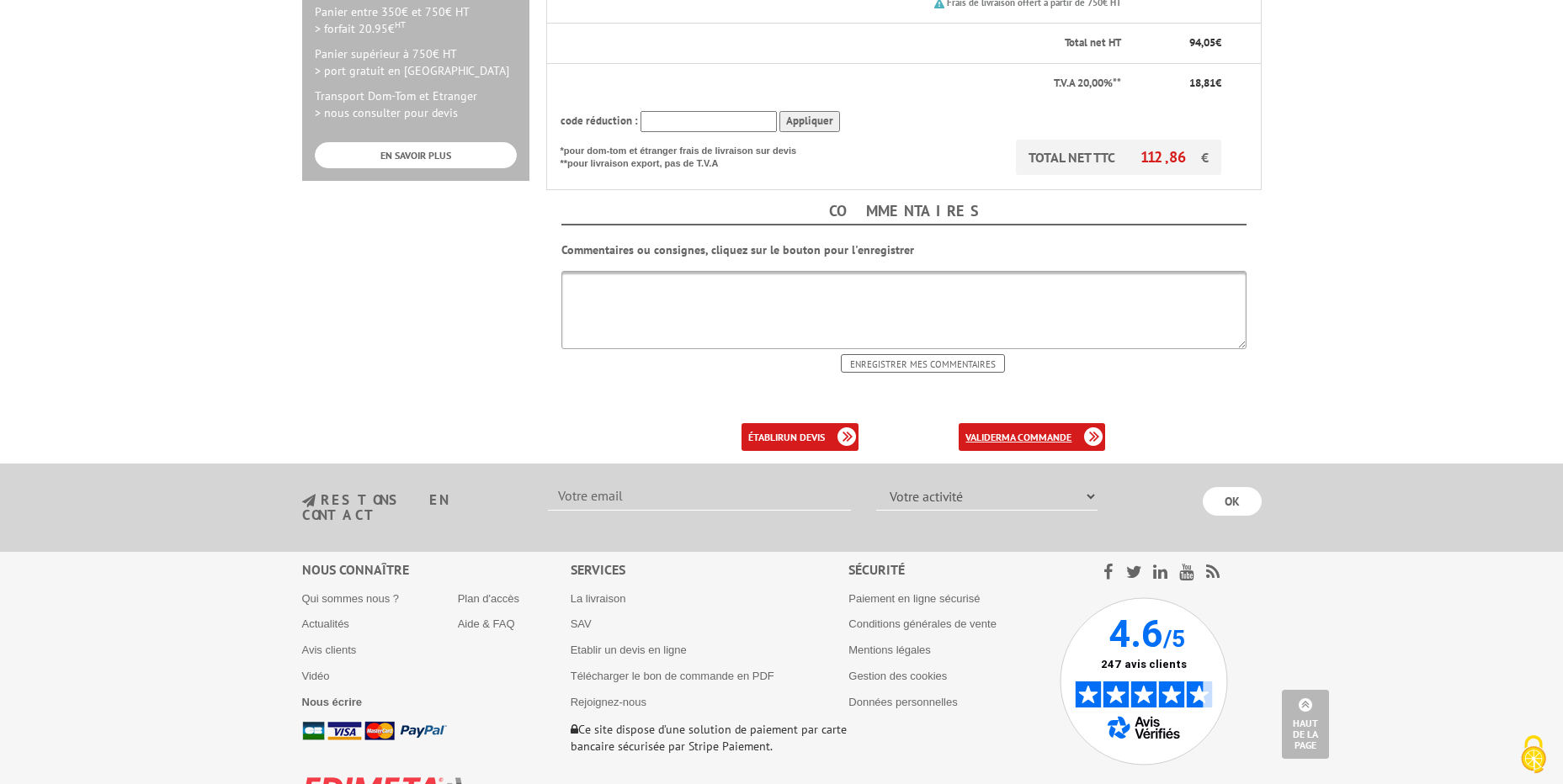
click at [1026, 423] on link "valider ma commande" at bounding box center [1032, 437] width 147 height 28
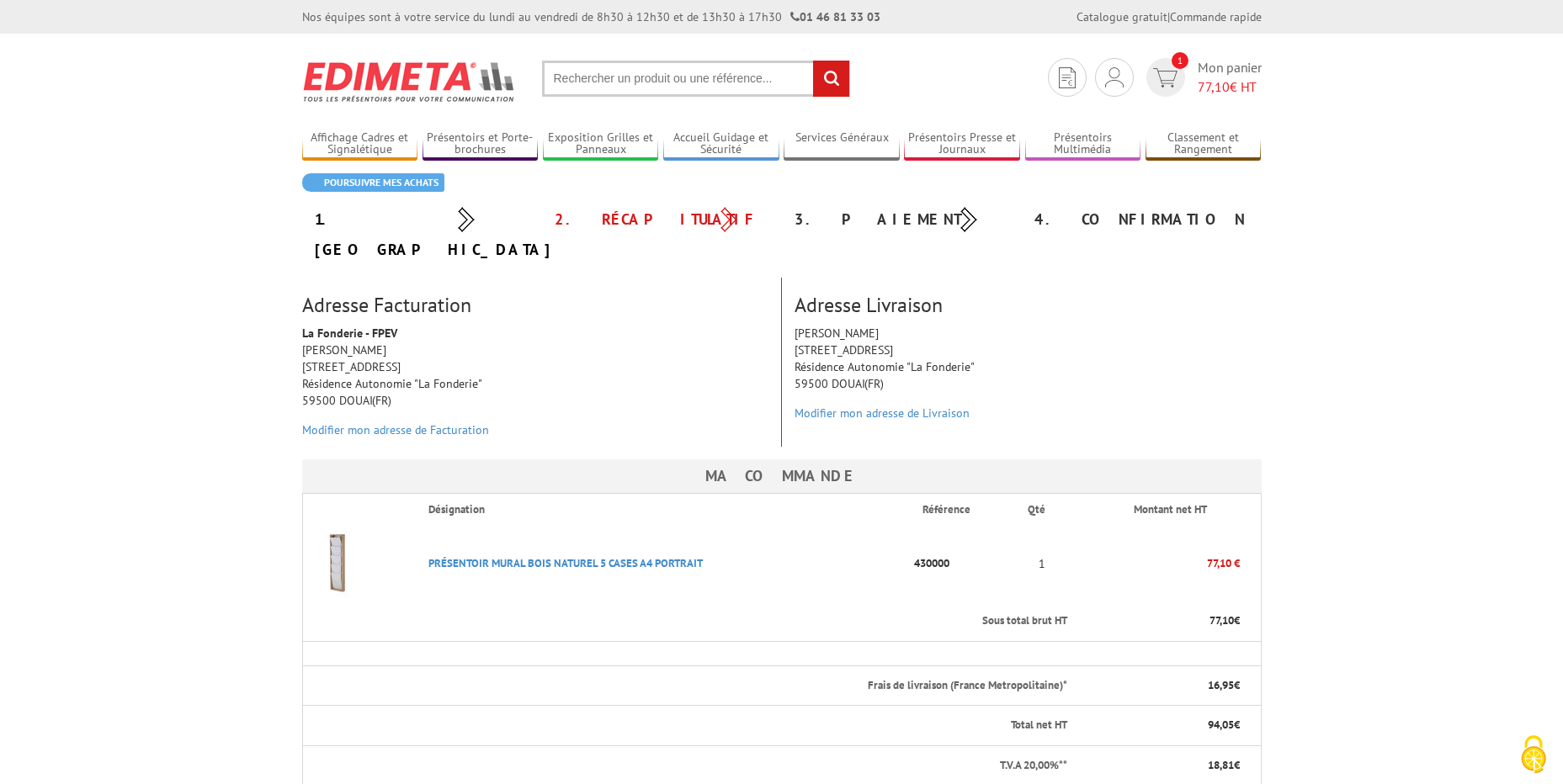
scroll to position [168, 0]
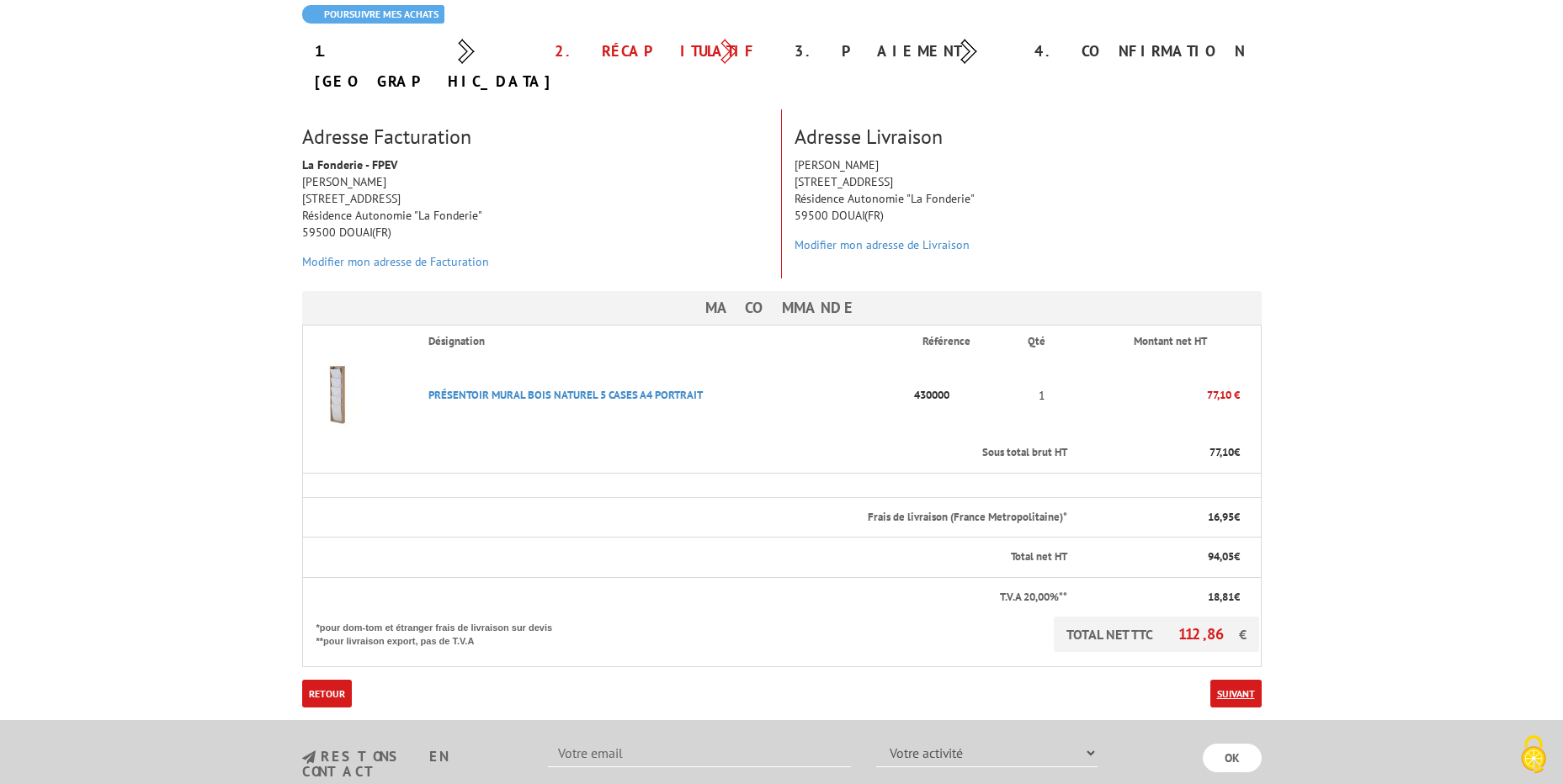
click at [1234, 680] on link "Suivant" at bounding box center [1237, 693] width 52 height 28
